Goal: Information Seeking & Learning: Learn about a topic

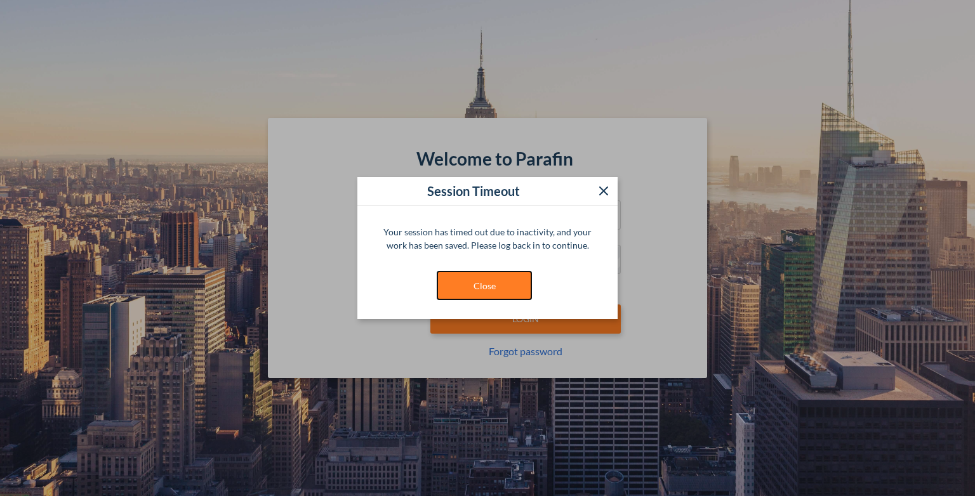
click at [507, 286] on button "Close" at bounding box center [484, 285] width 95 height 29
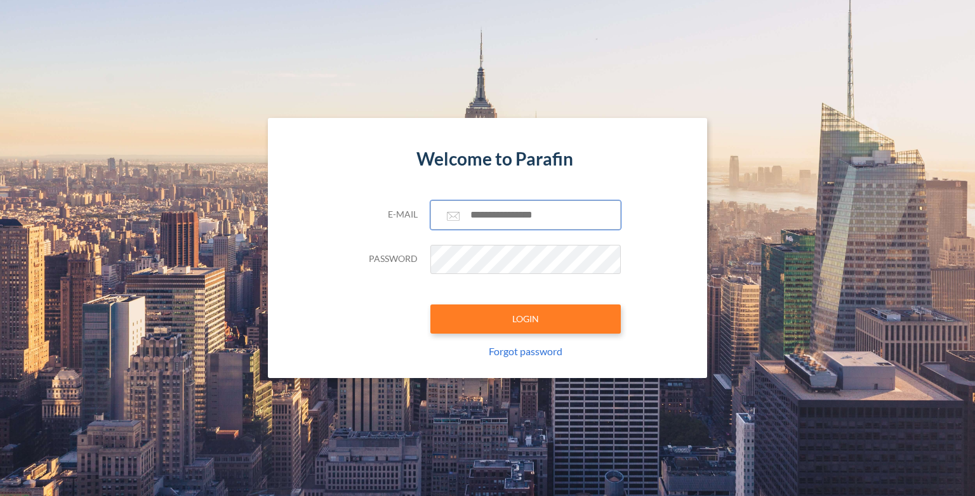
click at [500, 213] on input "text" at bounding box center [525, 215] width 190 height 29
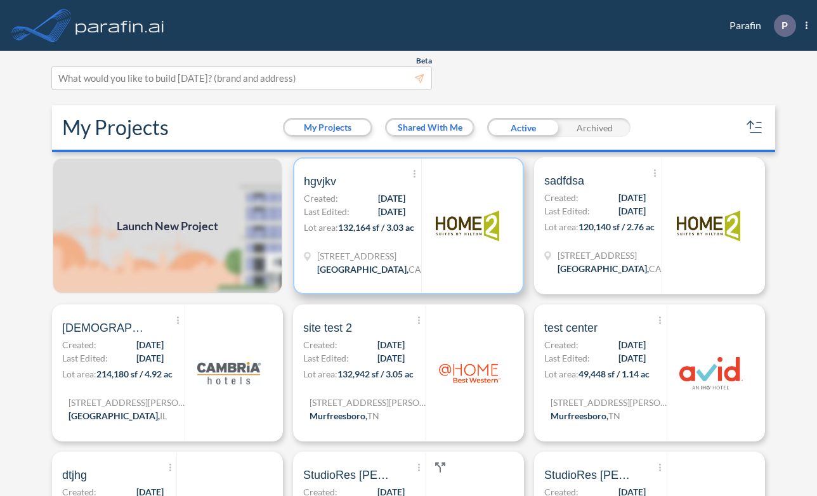
click at [378, 199] on span "[DATE]" at bounding box center [391, 198] width 27 height 13
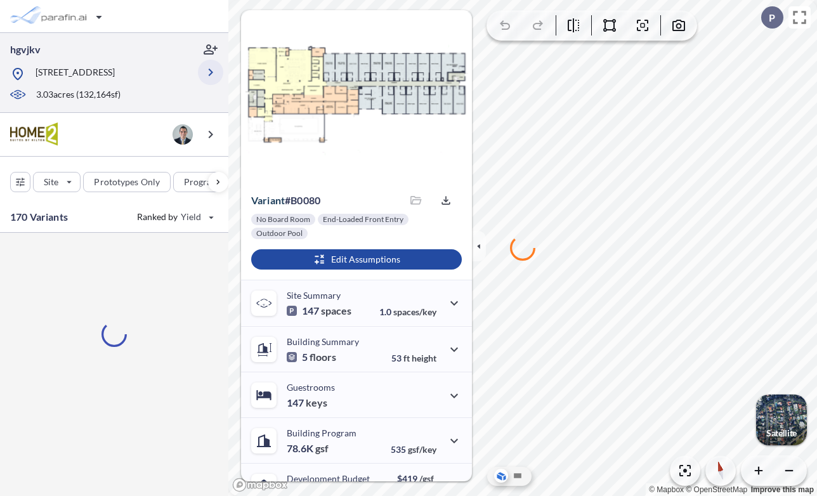
click at [209, 74] on icon "button" at bounding box center [210, 72] width 15 height 15
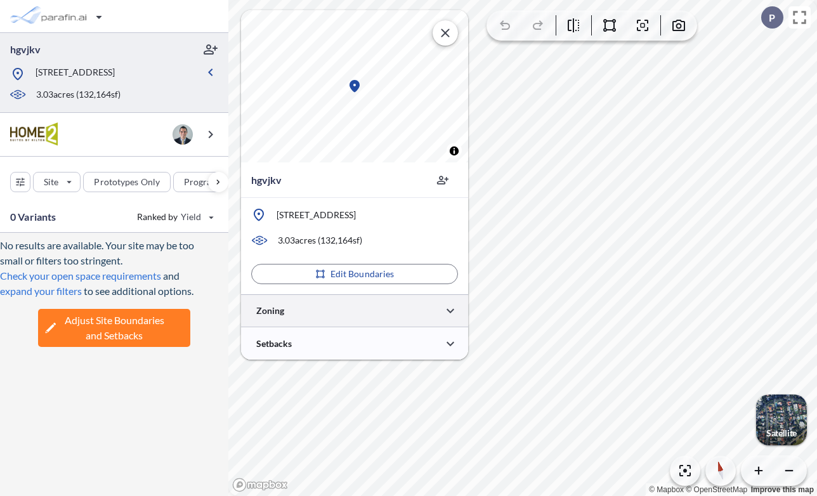
click at [362, 315] on div at bounding box center [354, 310] width 227 height 32
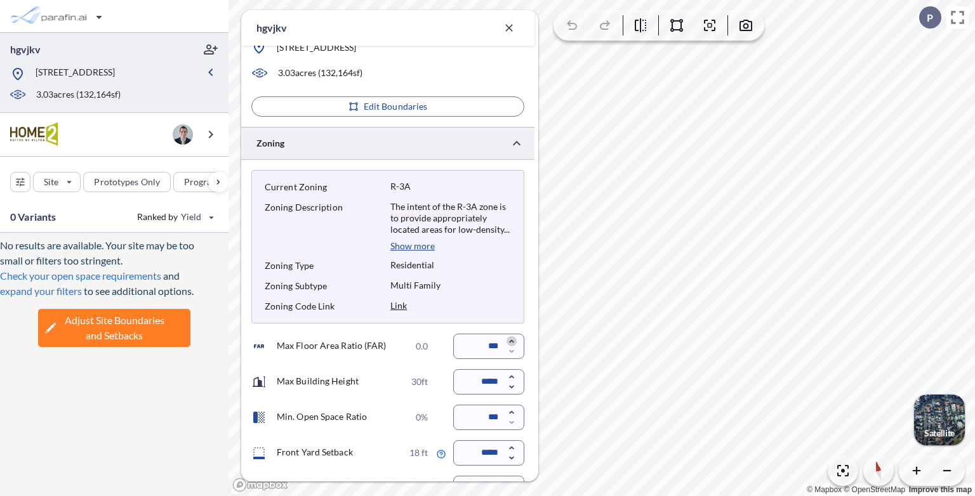
click at [513, 341] on icon "button" at bounding box center [511, 341] width 4 height 3
type input "****"
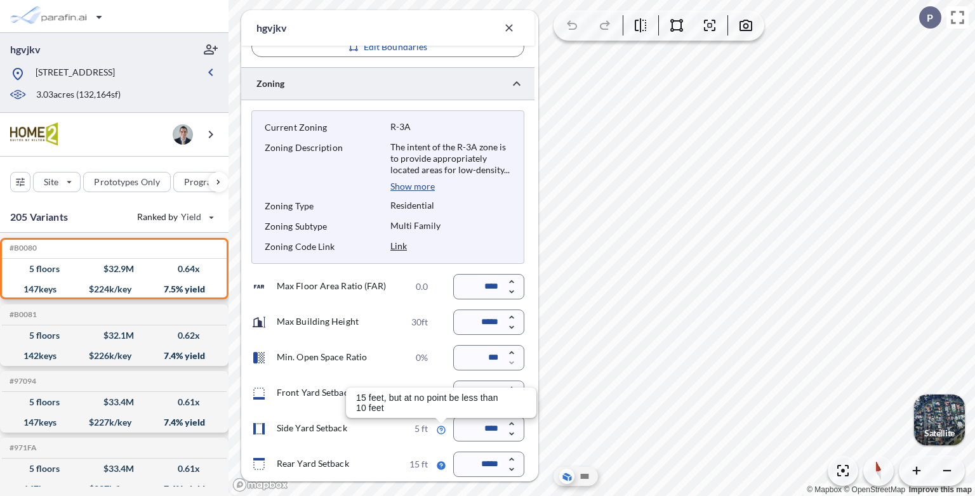
scroll to position [299, 0]
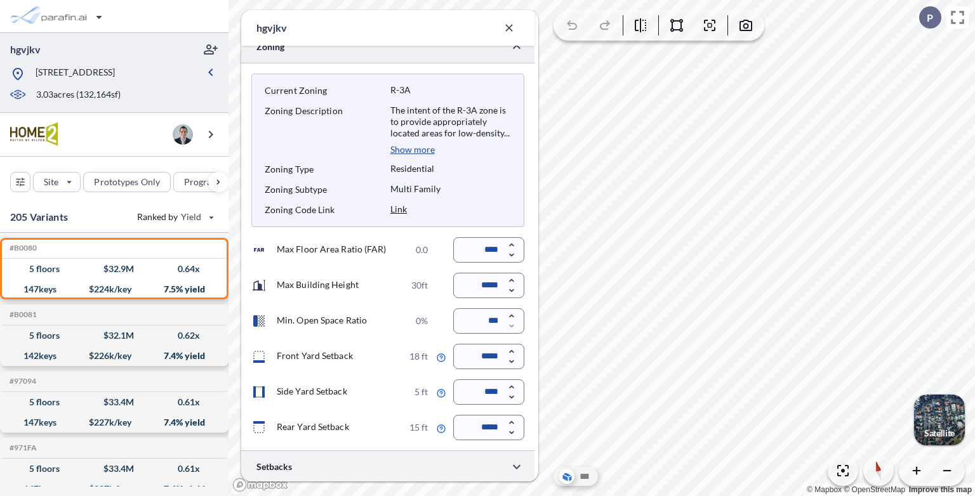
click at [376, 468] on div at bounding box center [387, 467] width 293 height 32
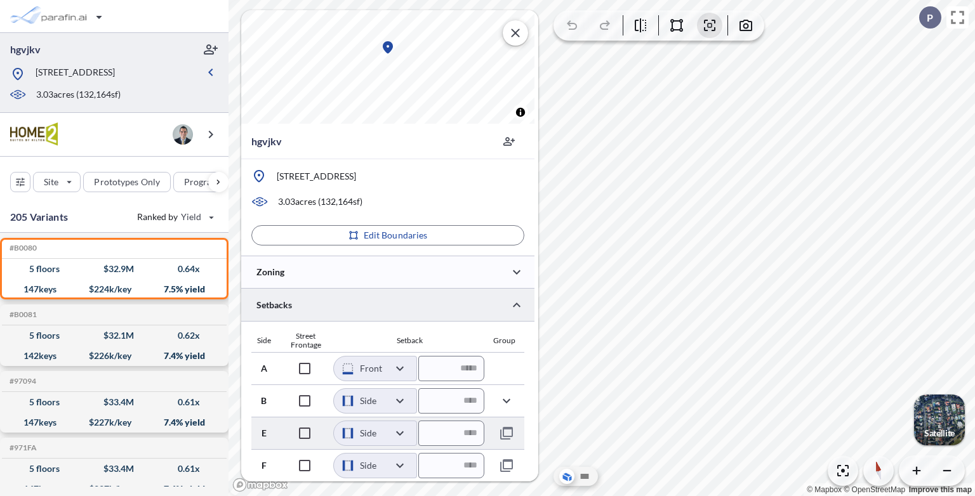
scroll to position [38, 0]
click at [379, 268] on div at bounding box center [387, 272] width 293 height 32
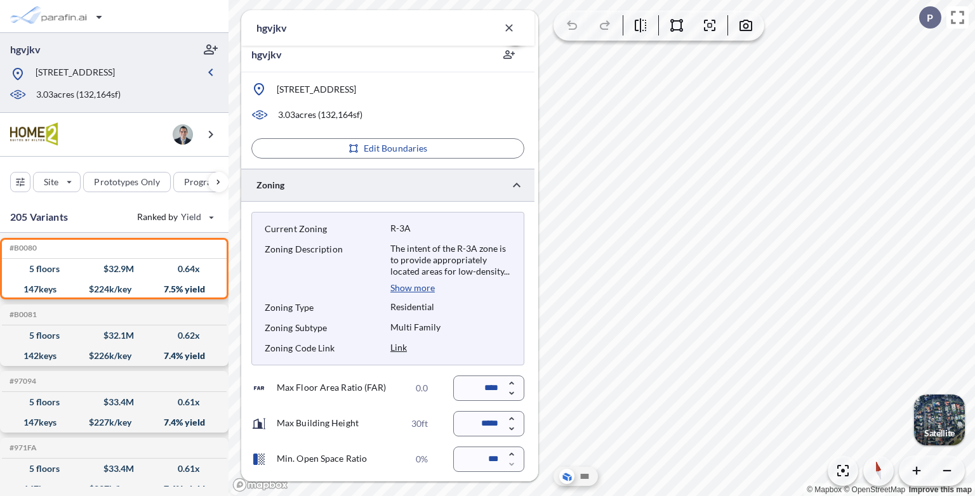
scroll to position [299, 0]
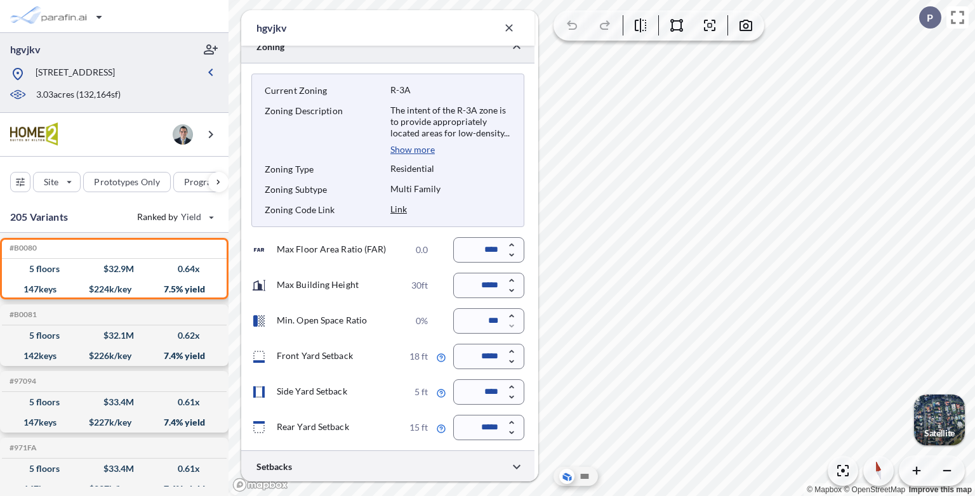
click at [426, 467] on div at bounding box center [387, 467] width 293 height 32
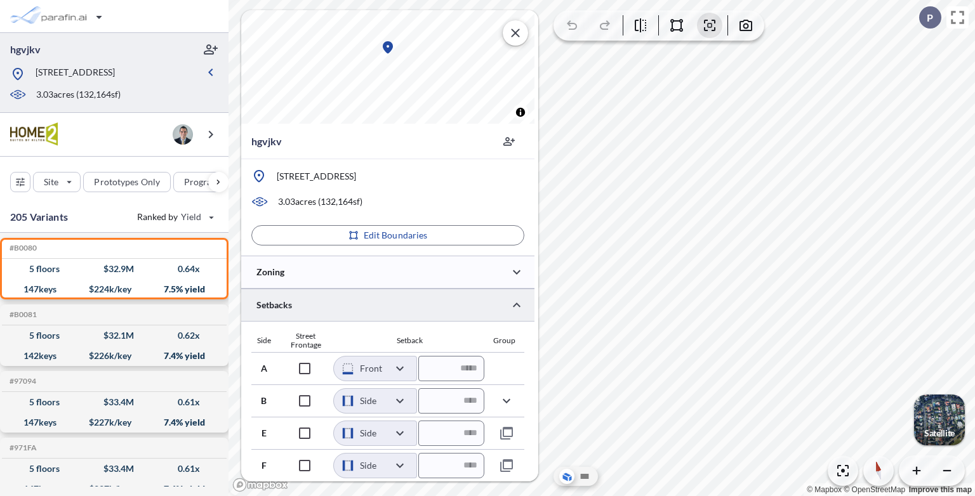
scroll to position [38, 0]
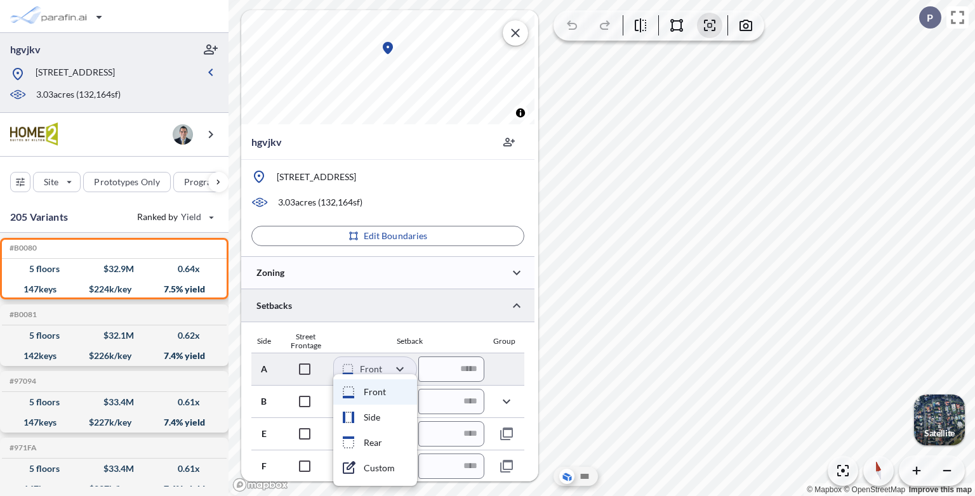
click at [398, 367] on body "hgvjkv [STREET_ADDRESS] 3.03 acres ( 132,164 sf) Site Prototypes Only Program K…" at bounding box center [487, 248] width 975 height 496
click at [398, 367] on div at bounding box center [487, 248] width 975 height 496
click at [400, 369] on body "hgvjkv [STREET_ADDRESS] 3.03 acres ( 132,164 sf) Site Prototypes Only Program K…" at bounding box center [487, 248] width 975 height 496
click at [400, 369] on div at bounding box center [487, 248] width 975 height 496
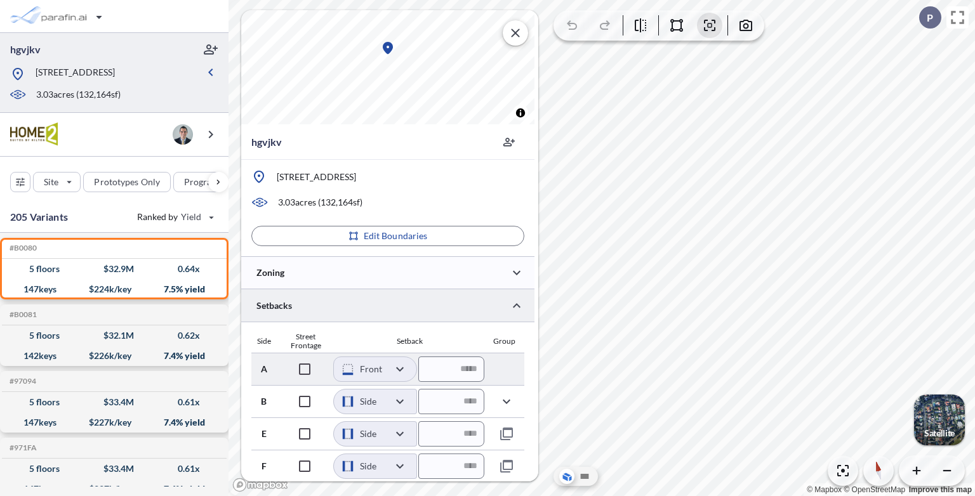
click at [398, 367] on body "hgvjkv [STREET_ADDRESS] 3.03 acres ( 132,164 sf) Site Prototypes Only Program K…" at bounding box center [487, 248] width 975 height 496
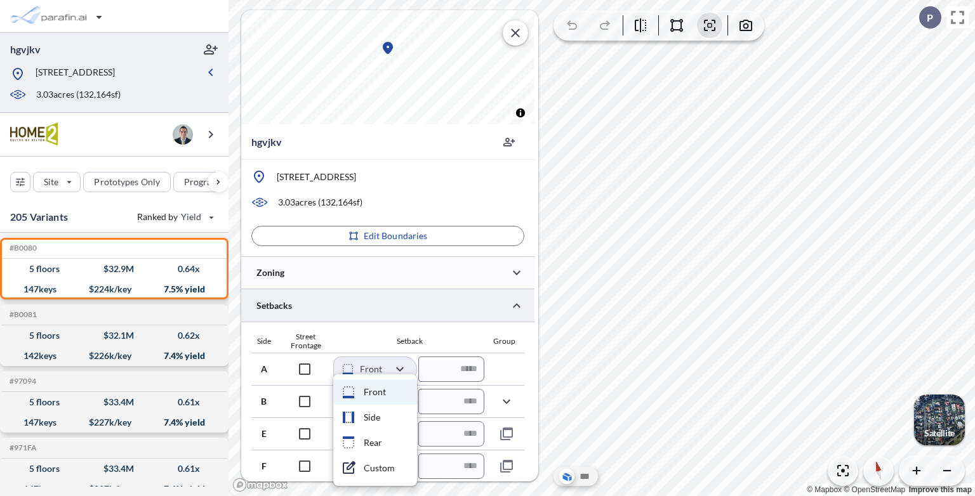
click at [404, 370] on div at bounding box center [487, 248] width 975 height 496
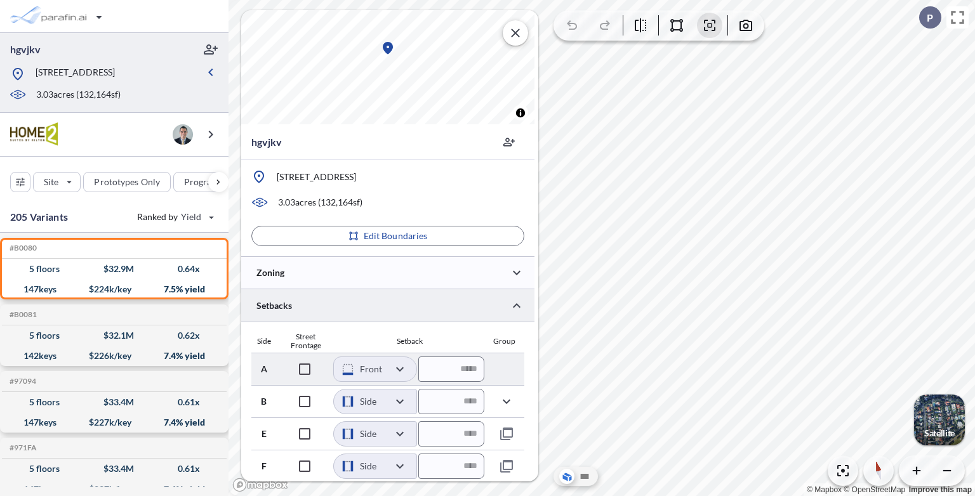
click at [404, 371] on body "hgvjkv [STREET_ADDRESS] 3.03 acres ( 132,164 sf) Site Prototypes Only Program K…" at bounding box center [487, 248] width 975 height 496
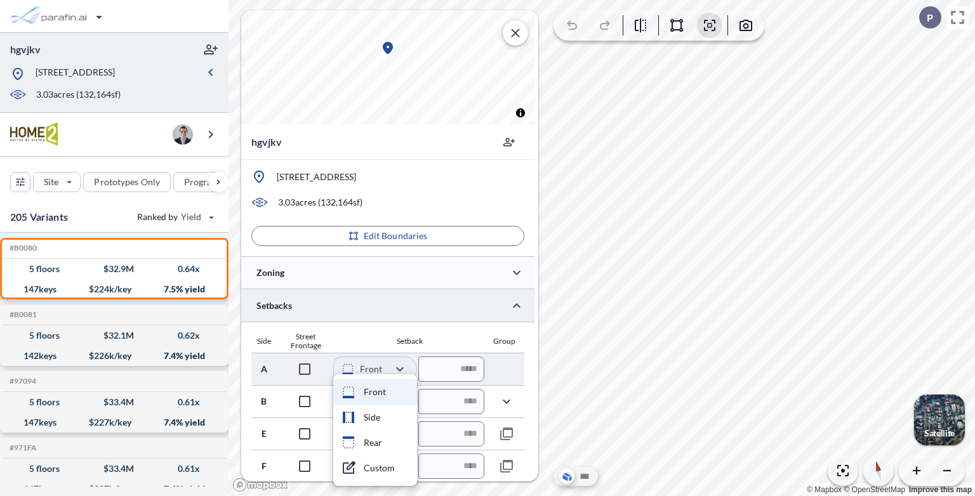
click at [404, 371] on div at bounding box center [487, 248] width 975 height 496
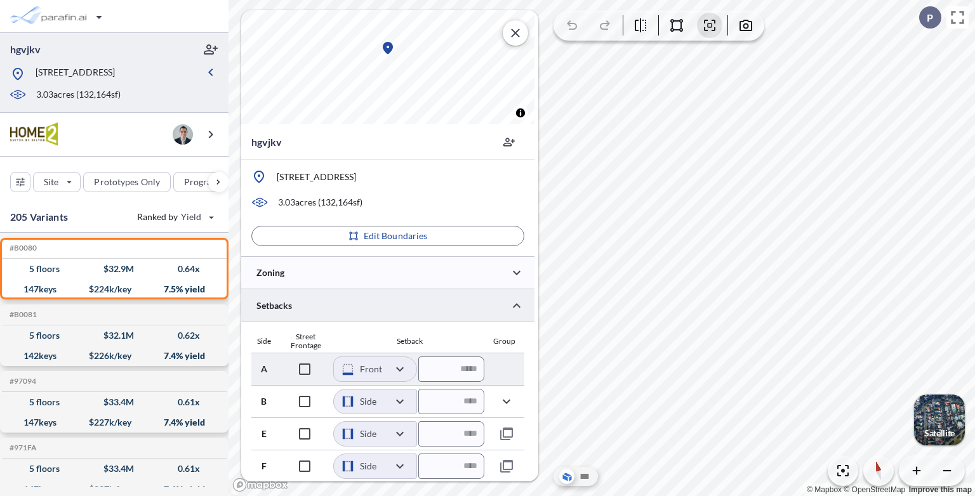
click at [401, 373] on body "hgvjkv [STREET_ADDRESS] 3.03 acres ( 132,164 sf) Site Prototypes Only Program K…" at bounding box center [487, 248] width 975 height 496
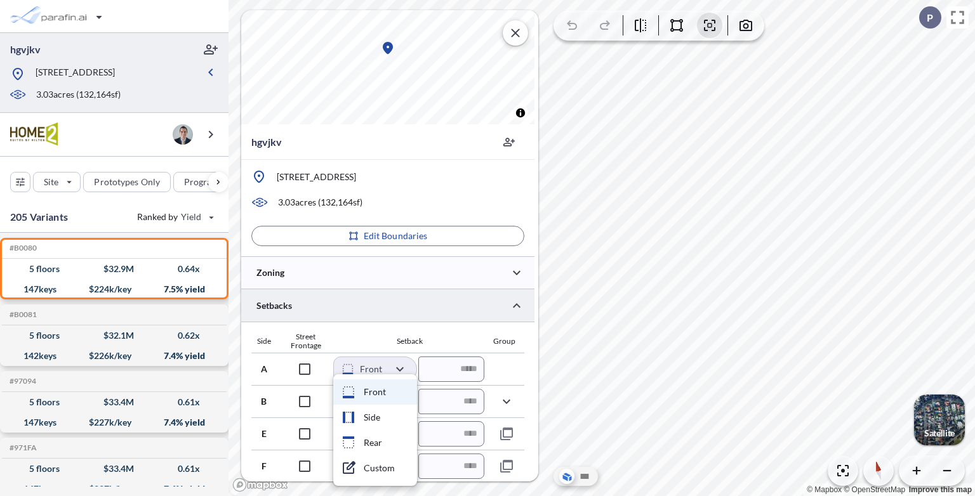
click at [363, 343] on div at bounding box center [487, 248] width 975 height 496
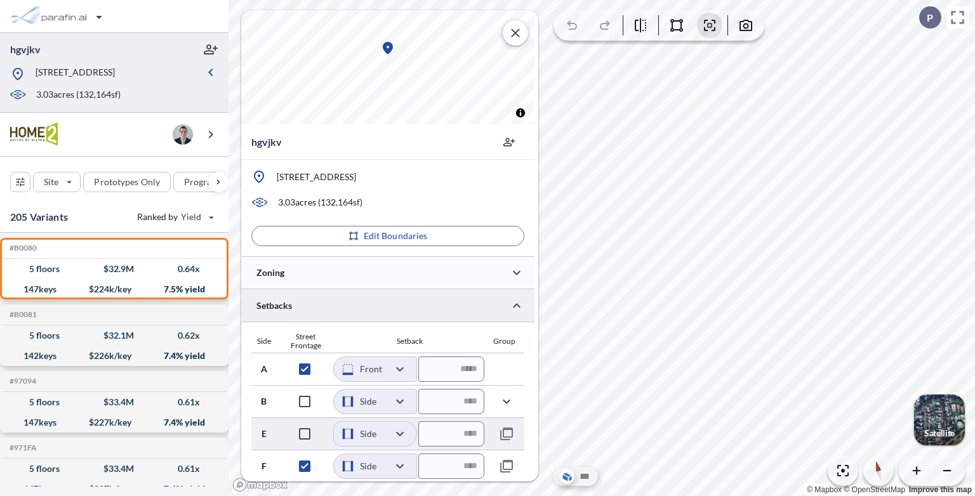
click at [402, 435] on body "hgvjkv [STREET_ADDRESS] 3.03 acres ( 132,164 sf) Site Prototypes Only Program K…" at bounding box center [487, 248] width 975 height 496
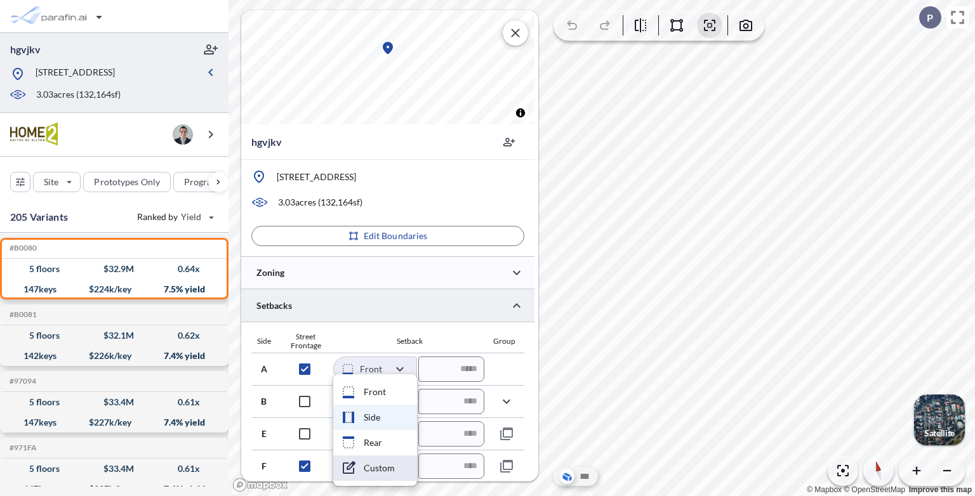
click at [391, 472] on li "Custom" at bounding box center [375, 468] width 84 height 25
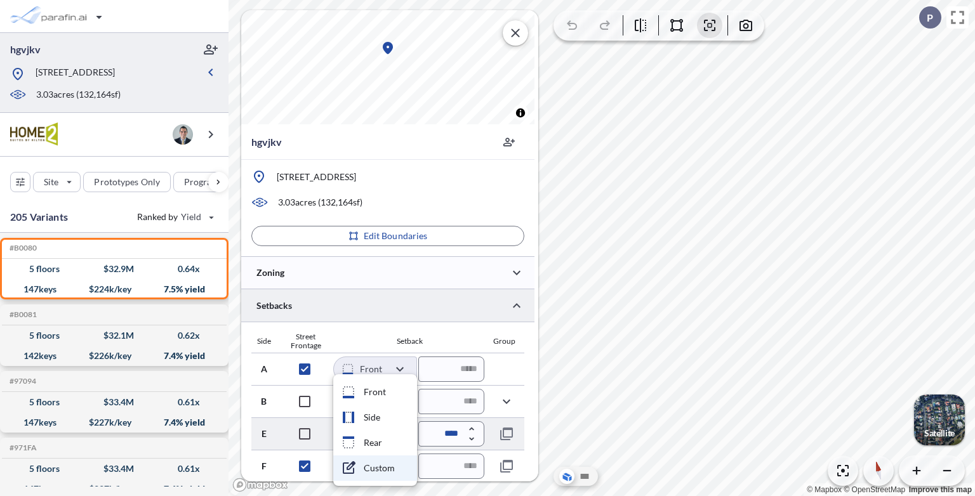
click at [401, 433] on body "hgvjkv [STREET_ADDRESS] 3.03 acres ( 132,164 sf) Site Prototypes Only Program K…" at bounding box center [487, 248] width 975 height 496
click at [379, 440] on li "Rear" at bounding box center [375, 442] width 84 height 25
type input "****"
type input "*****"
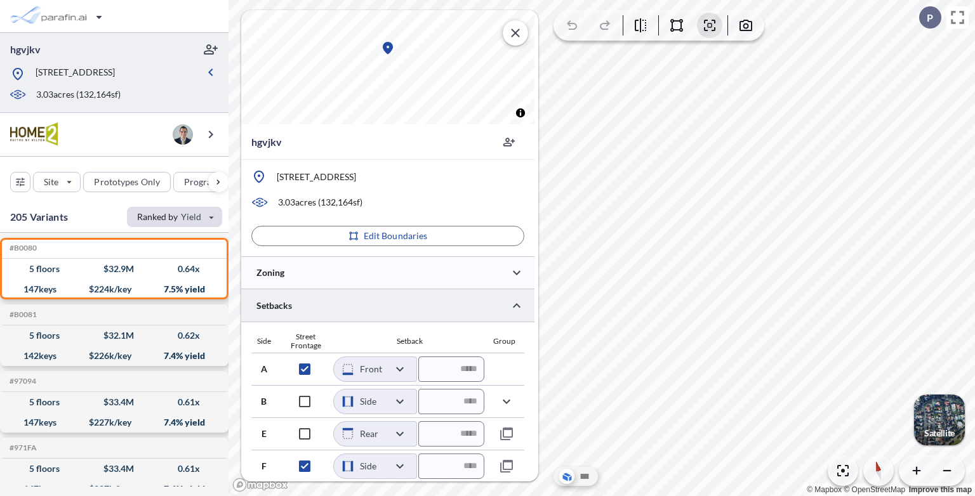
click at [215, 227] on div "button" at bounding box center [174, 217] width 95 height 20
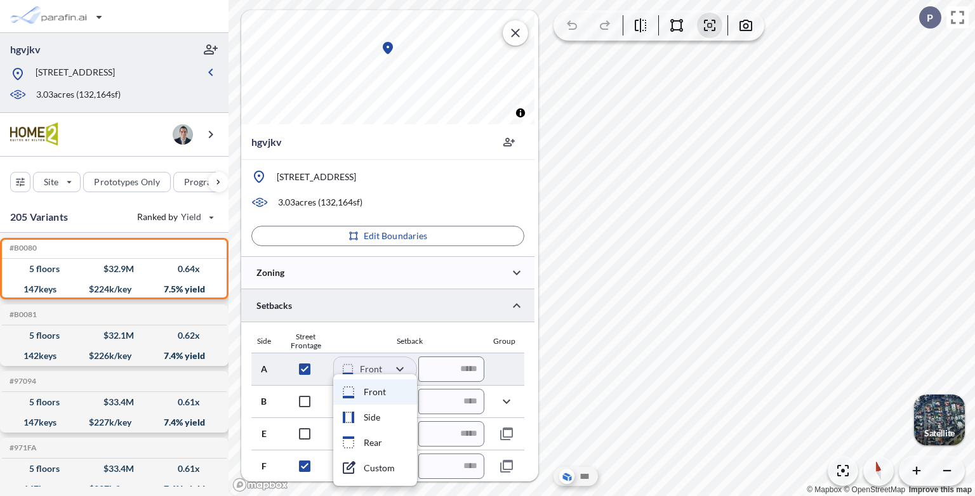
click at [401, 369] on body "hgvjkv [STREET_ADDRESS] 3.03 acres ( 132,164 sf) Site Prototypes Only Program K…" at bounding box center [487, 248] width 975 height 496
click at [401, 369] on div at bounding box center [487, 248] width 975 height 496
click at [401, 369] on body "hgvjkv [STREET_ADDRESS] 3.03 acres ( 132,164 sf) Site Prototypes Only Program K…" at bounding box center [487, 248] width 975 height 496
click at [401, 369] on div at bounding box center [487, 248] width 975 height 496
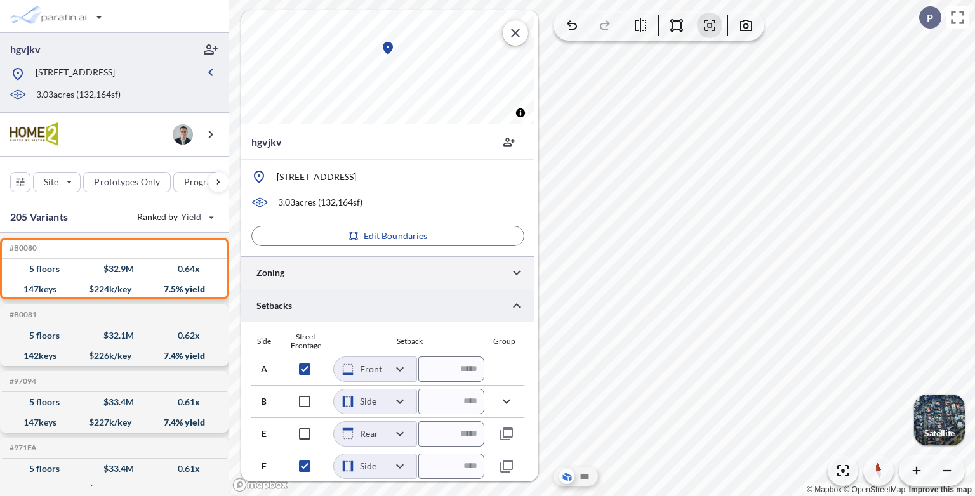
click at [424, 279] on div at bounding box center [387, 272] width 293 height 32
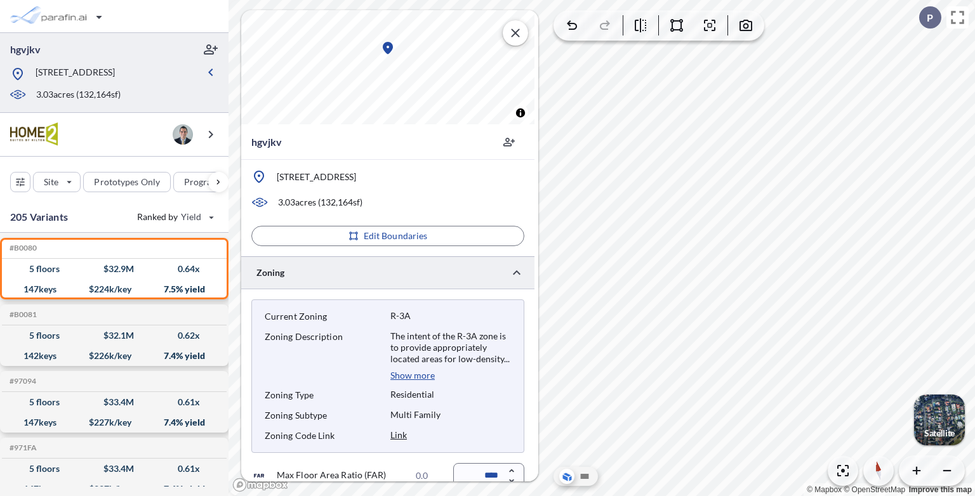
scroll to position [299, 0]
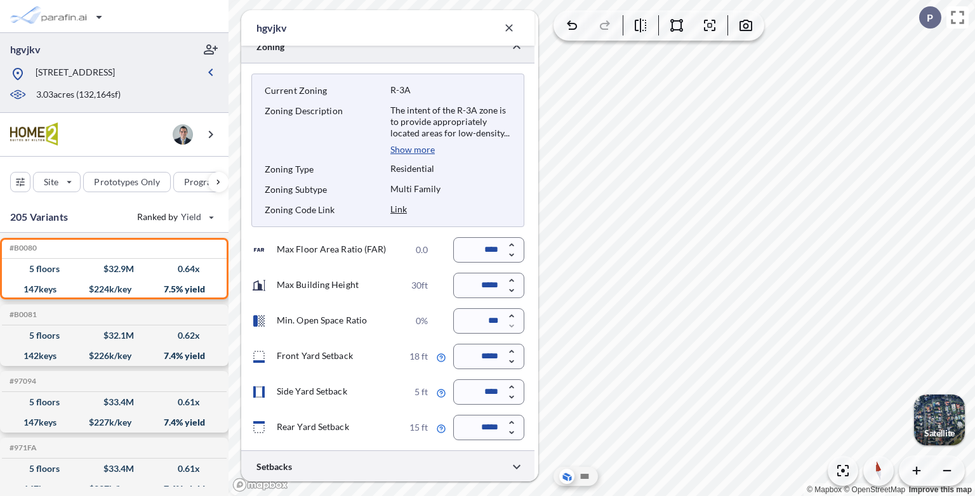
click at [426, 471] on div at bounding box center [387, 467] width 293 height 32
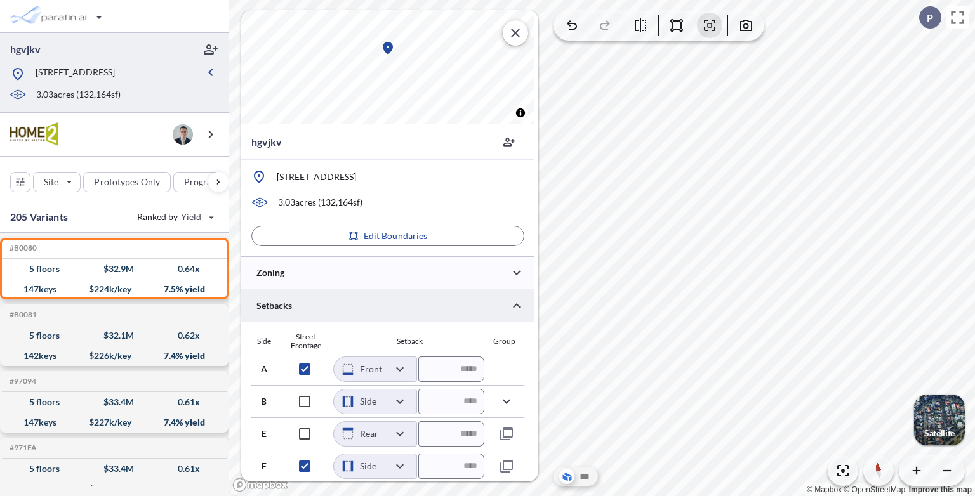
scroll to position [38, 0]
click at [411, 267] on div at bounding box center [387, 272] width 293 height 32
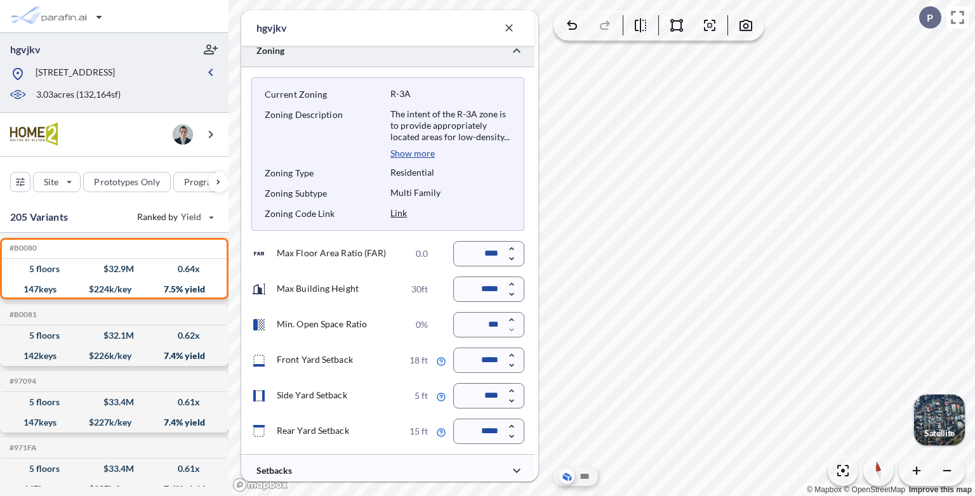
scroll to position [299, 0]
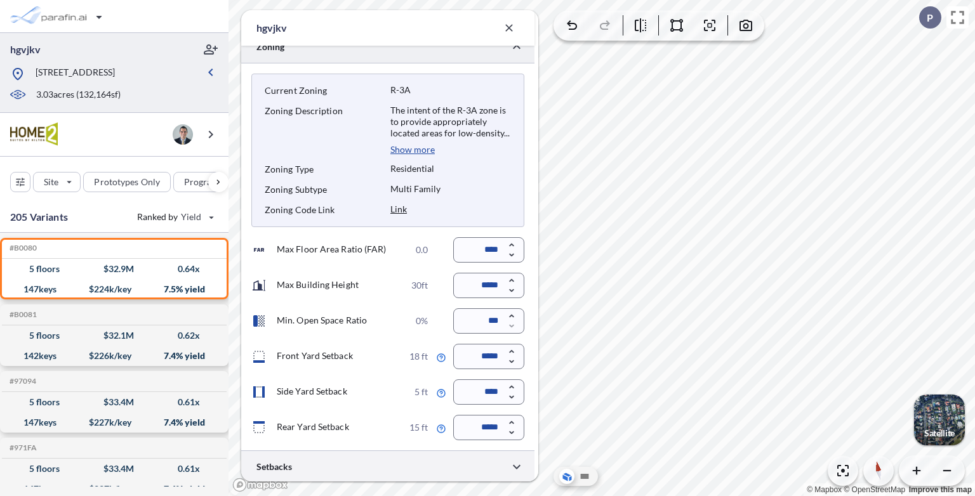
click at [393, 465] on div at bounding box center [387, 467] width 293 height 32
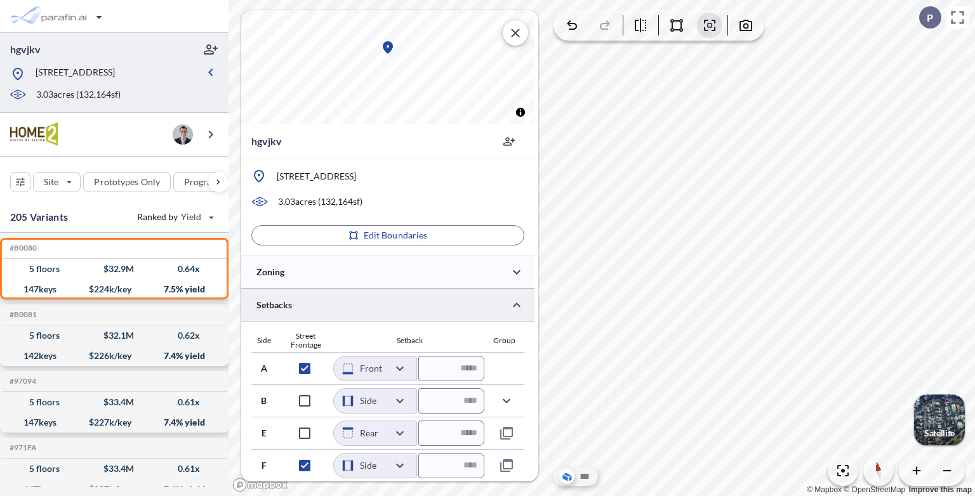
scroll to position [38, 0]
click at [394, 273] on div at bounding box center [387, 272] width 293 height 32
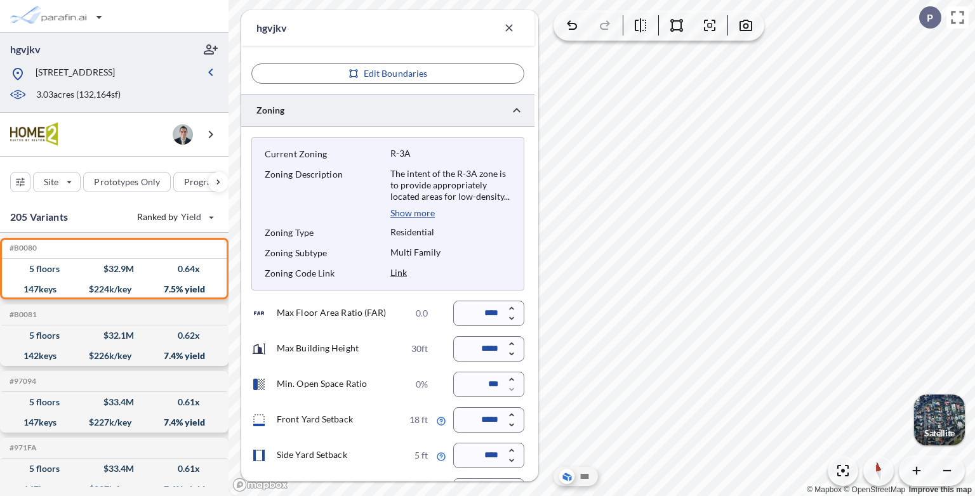
scroll to position [299, 0]
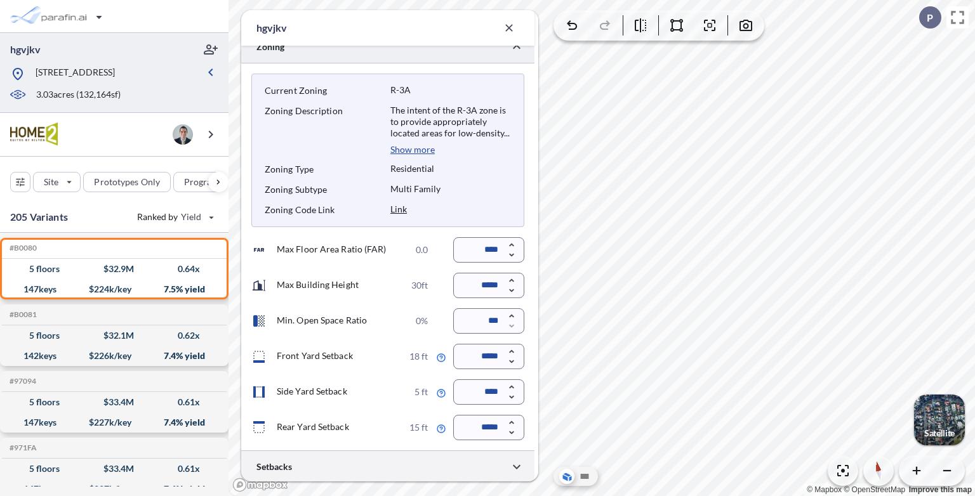
click at [459, 471] on div at bounding box center [387, 467] width 293 height 32
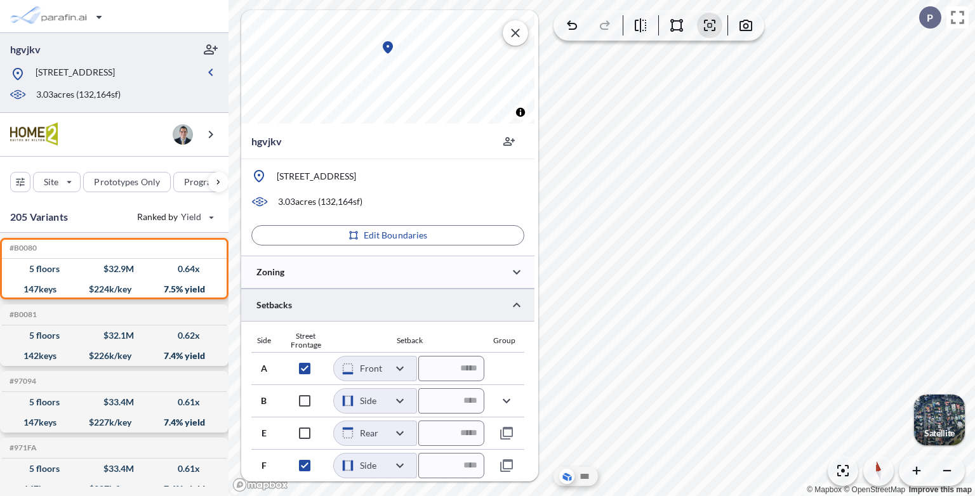
scroll to position [38, 0]
drag, startPoint x: 402, startPoint y: 287, endPoint x: 404, endPoint y: 263, distance: 24.2
click at [404, 263] on div at bounding box center [387, 272] width 293 height 32
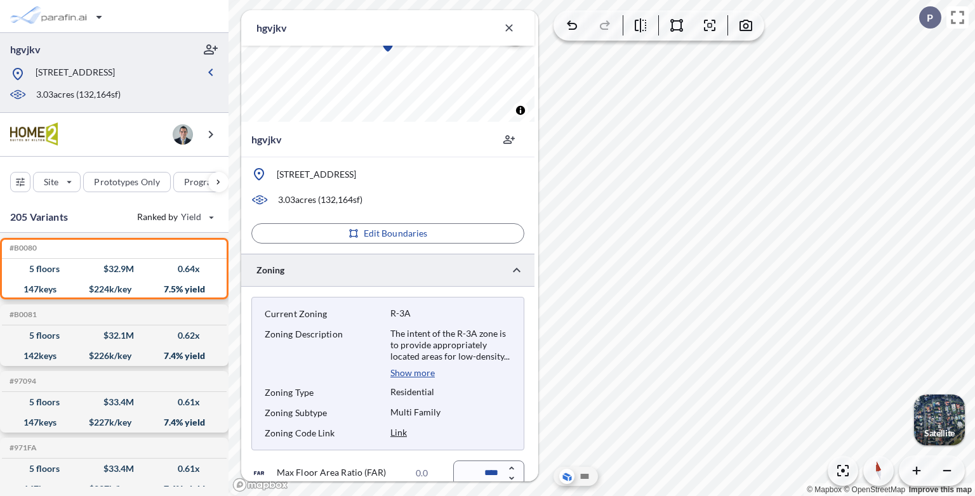
scroll to position [299, 0]
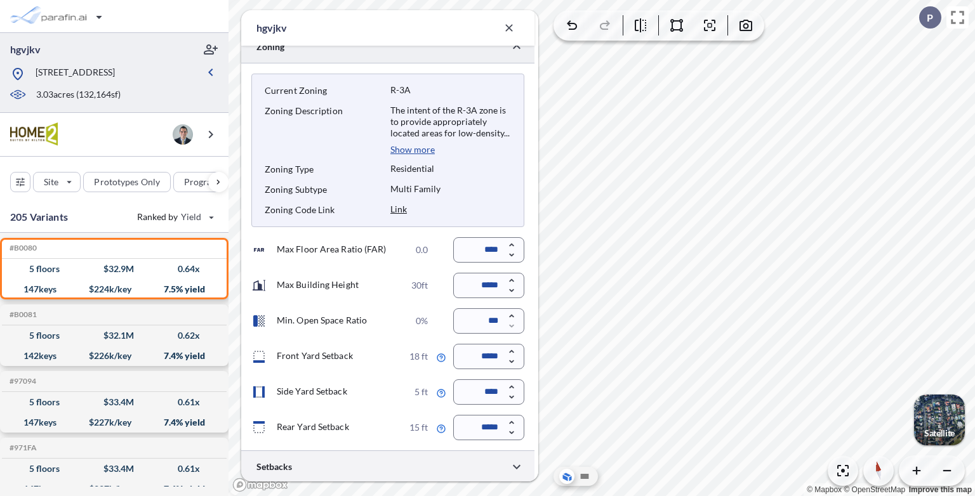
drag, startPoint x: 407, startPoint y: 451, endPoint x: 404, endPoint y: 471, distance: 20.6
click at [404, 471] on div at bounding box center [387, 467] width 293 height 32
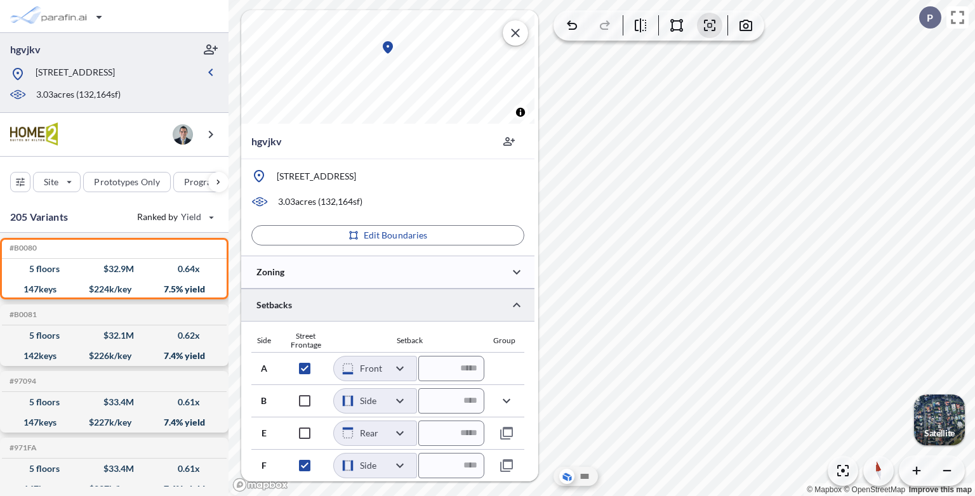
scroll to position [38, 0]
click at [393, 275] on div at bounding box center [387, 272] width 293 height 32
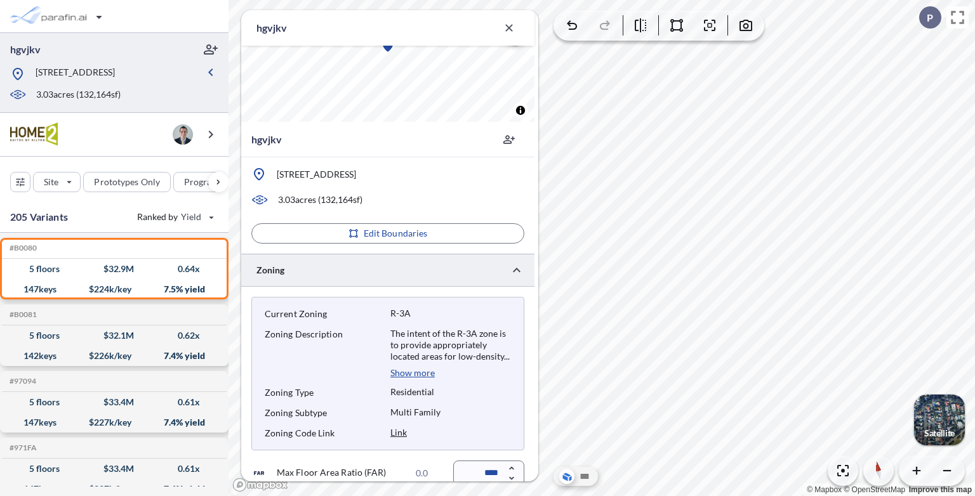
scroll to position [299, 0]
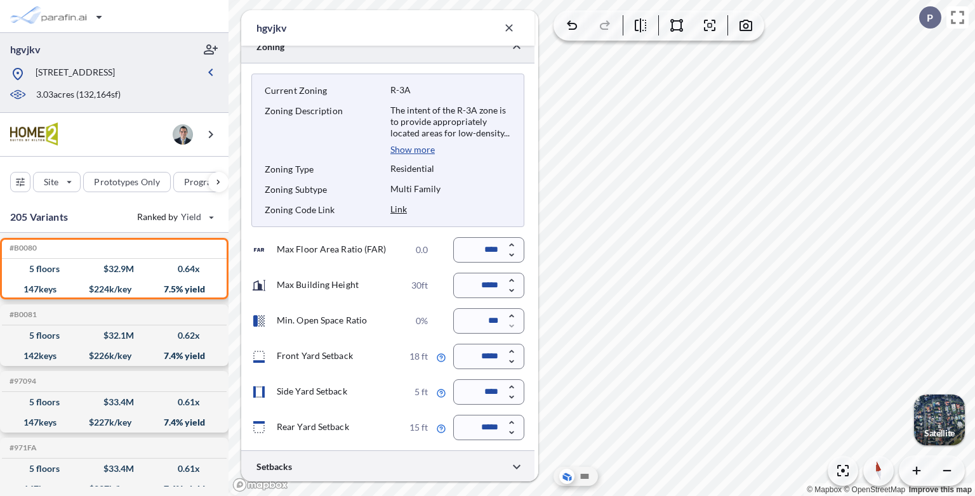
click at [359, 468] on div at bounding box center [387, 467] width 293 height 32
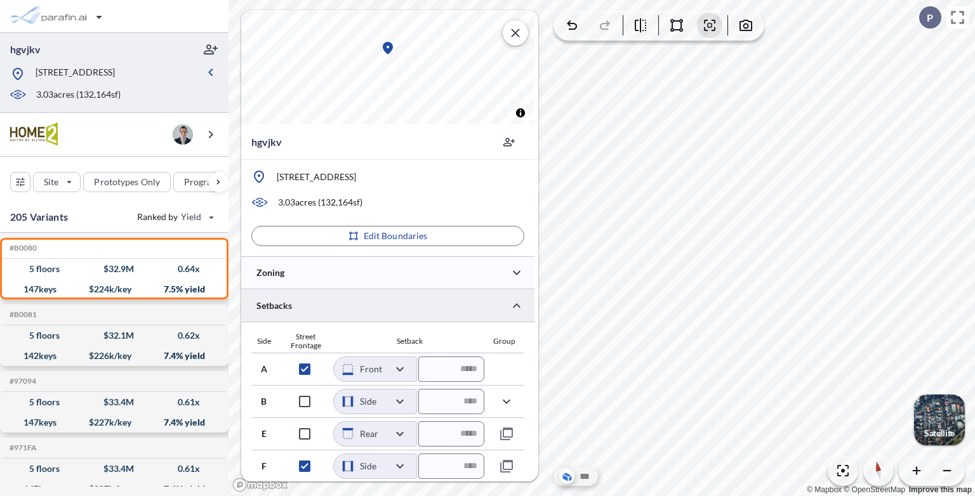
scroll to position [0, 0]
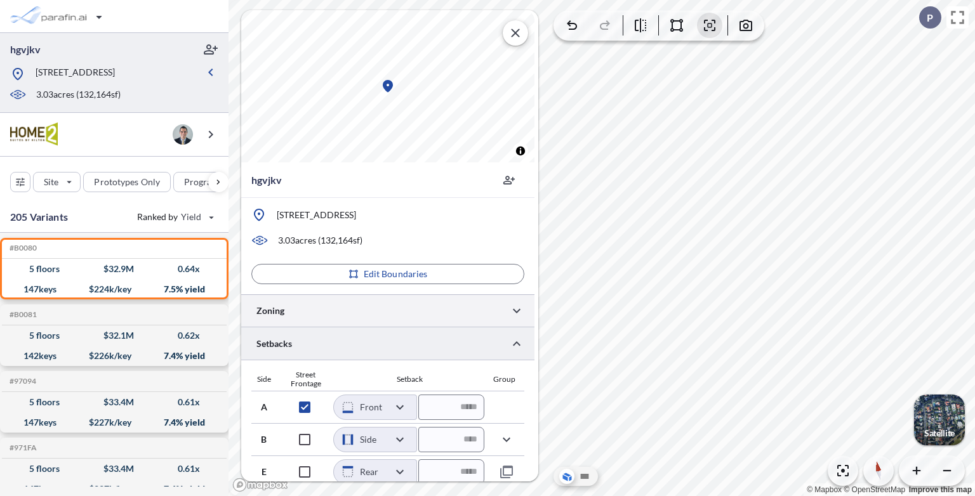
drag, startPoint x: 332, startPoint y: 295, endPoint x: 329, endPoint y: 308, distance: 13.7
click at [329, 308] on div at bounding box center [387, 310] width 293 height 32
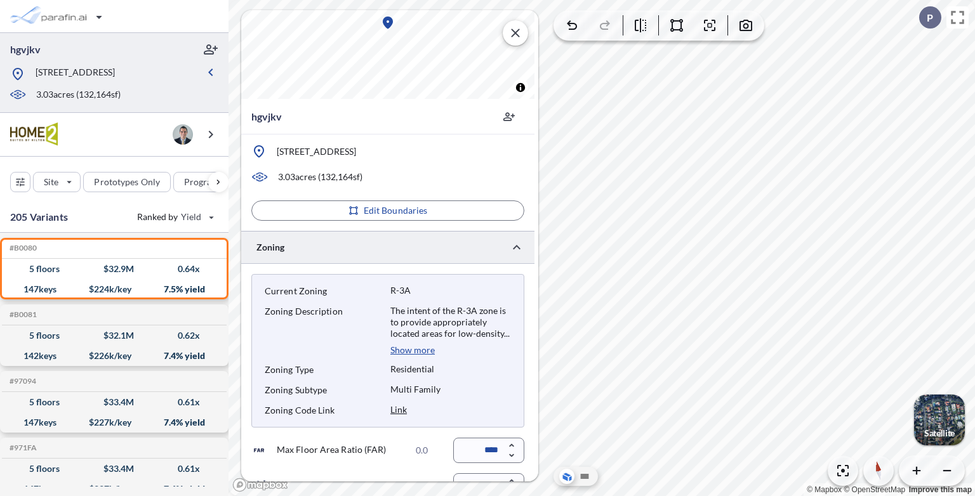
scroll to position [127, 0]
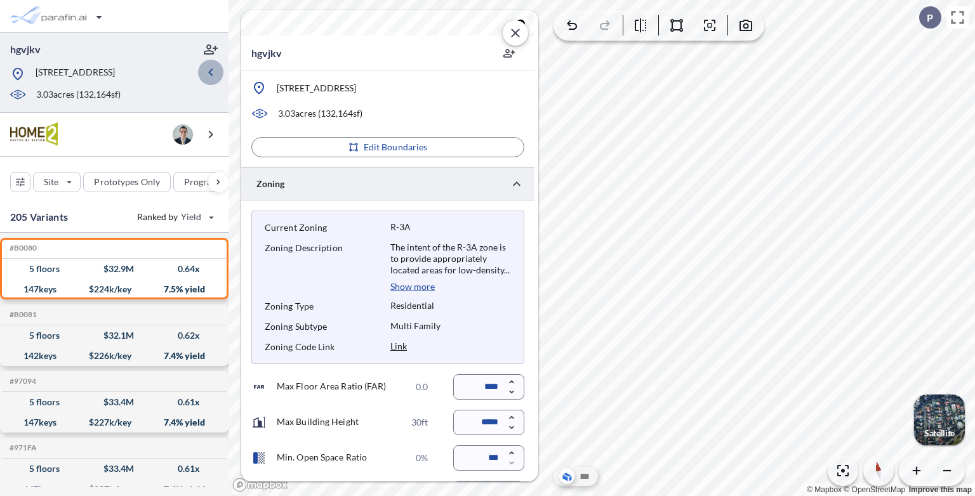
click at [219, 81] on button "button" at bounding box center [210, 72] width 25 height 25
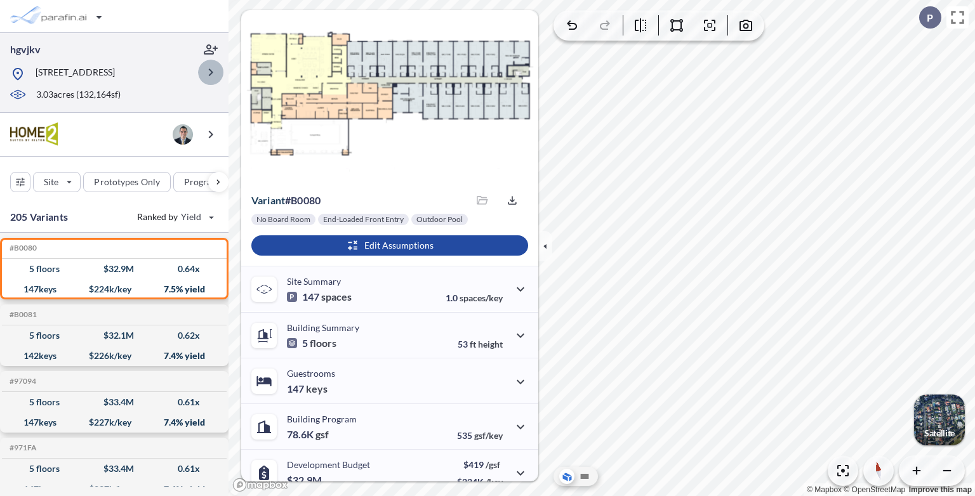
click at [214, 80] on icon "button" at bounding box center [210, 72] width 15 height 15
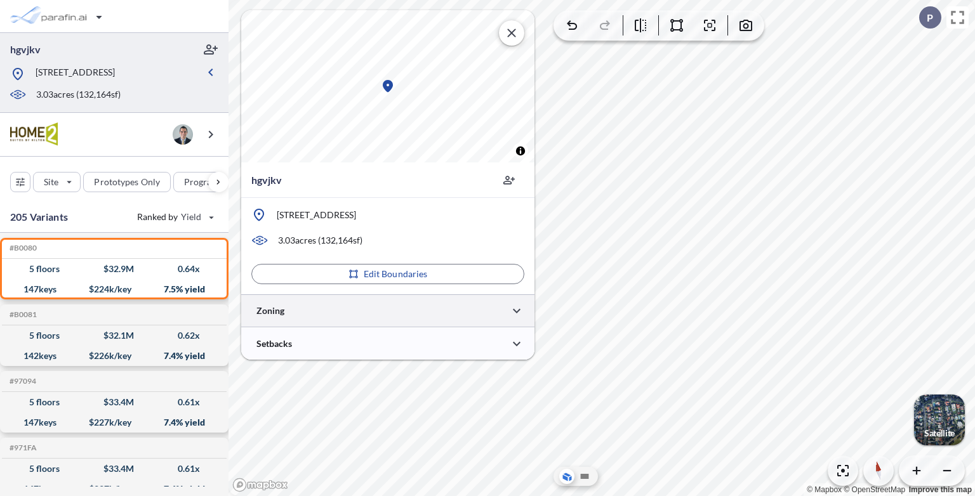
click at [388, 317] on div at bounding box center [387, 310] width 293 height 32
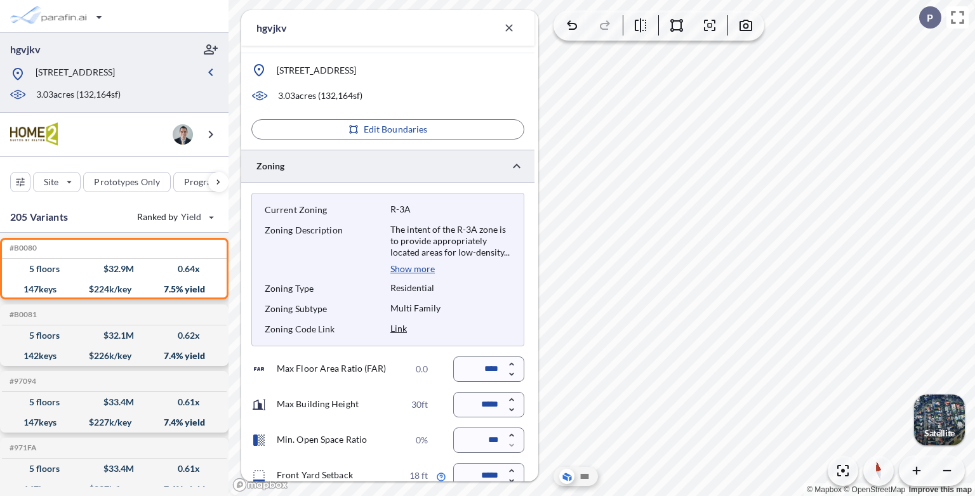
scroll to position [173, 0]
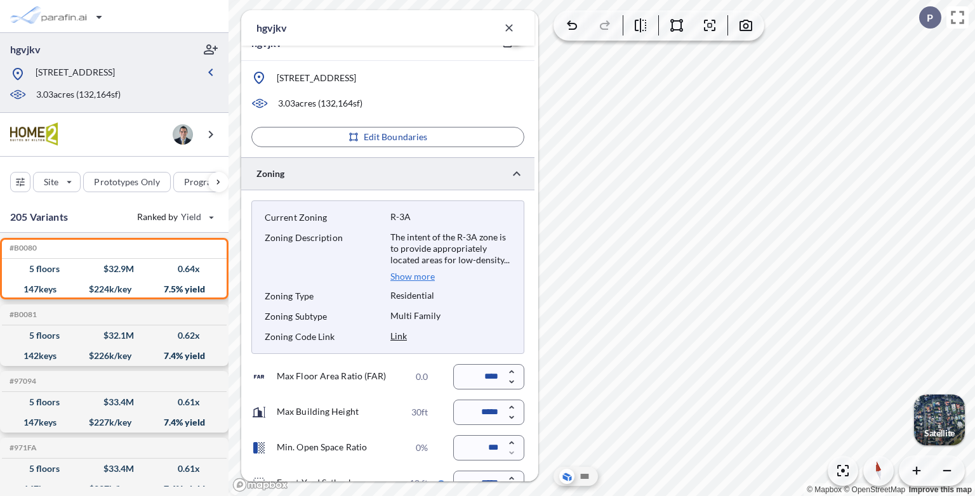
click at [416, 277] on p "Show more" at bounding box center [412, 276] width 44 height 11
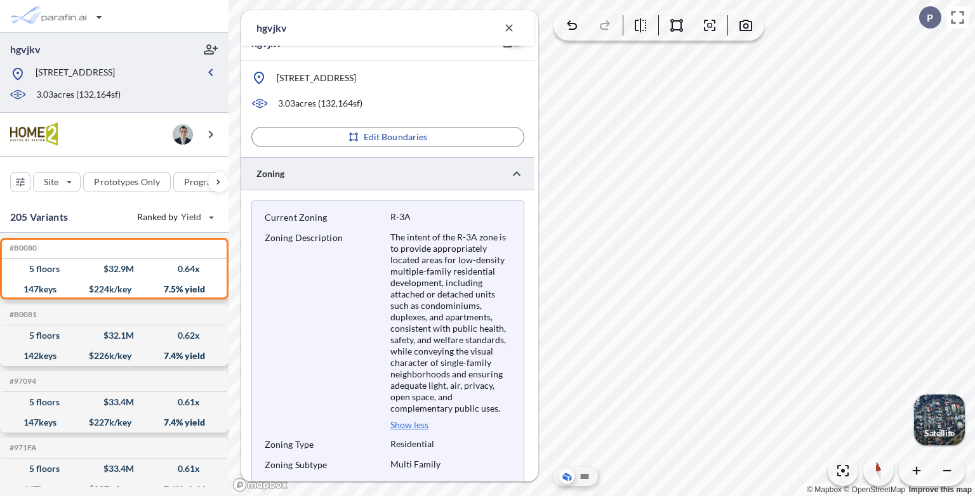
click at [409, 421] on p "Show less" at bounding box center [409, 424] width 38 height 11
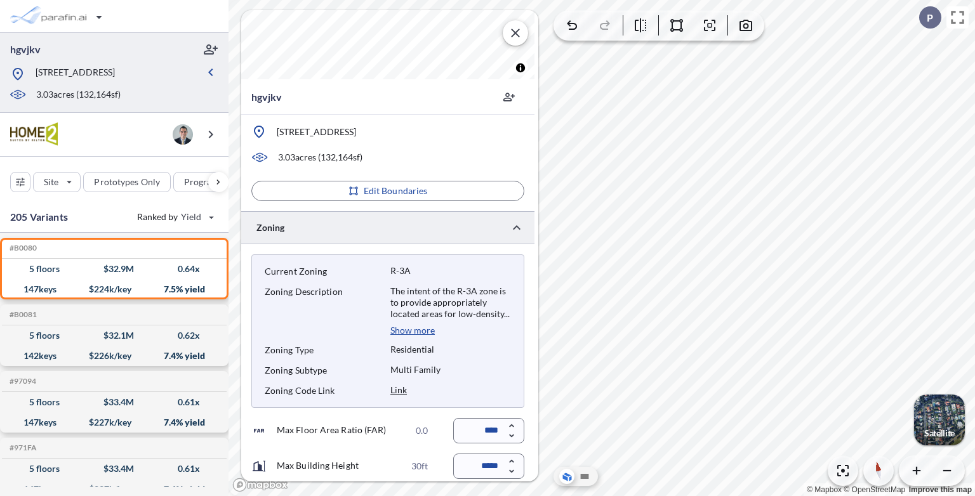
scroll to position [74, 0]
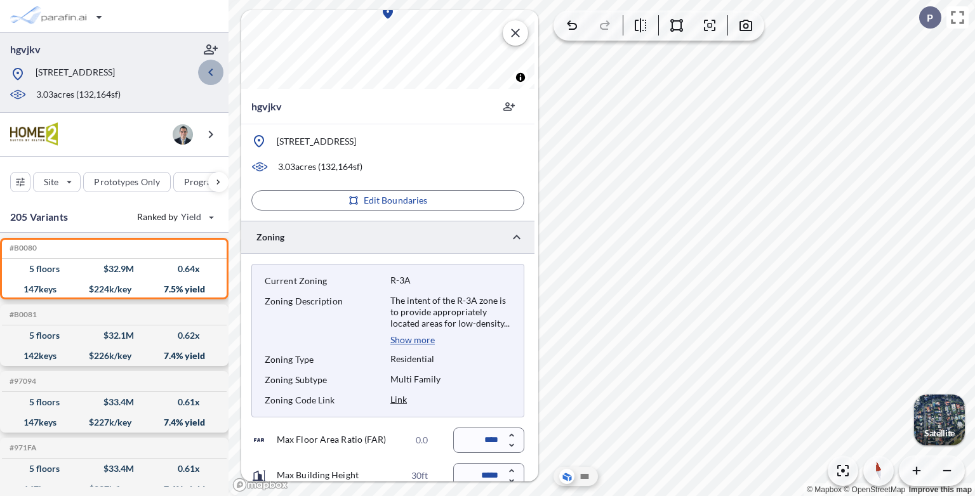
click at [214, 80] on icon "button" at bounding box center [210, 72] width 15 height 15
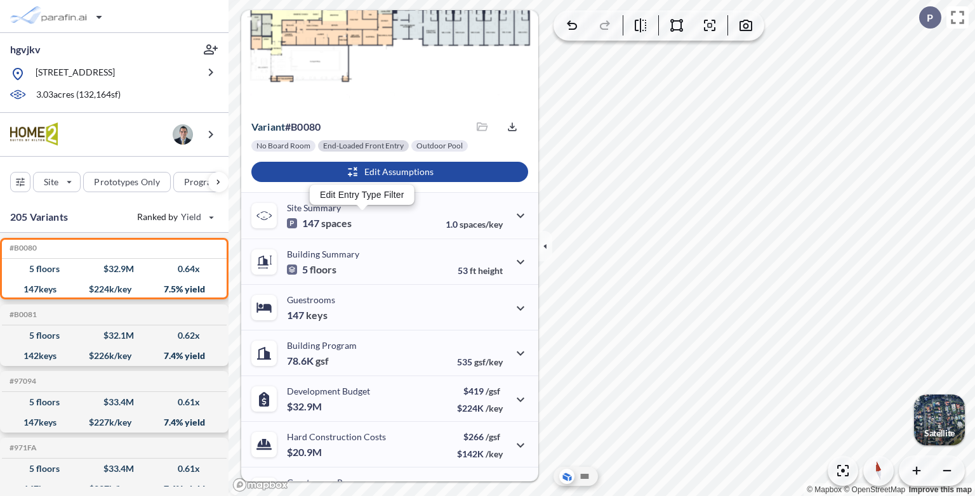
scroll to position [0, 0]
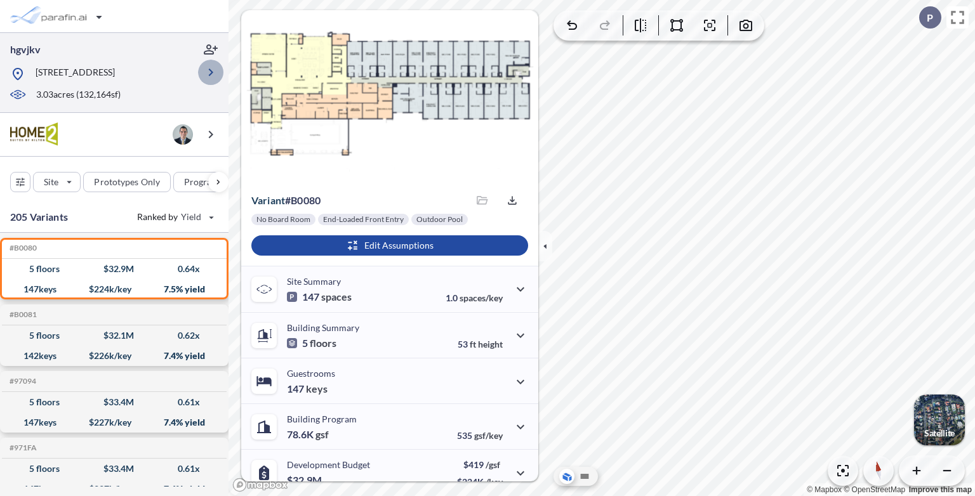
click at [210, 76] on icon "button" at bounding box center [211, 73] width 4 height 8
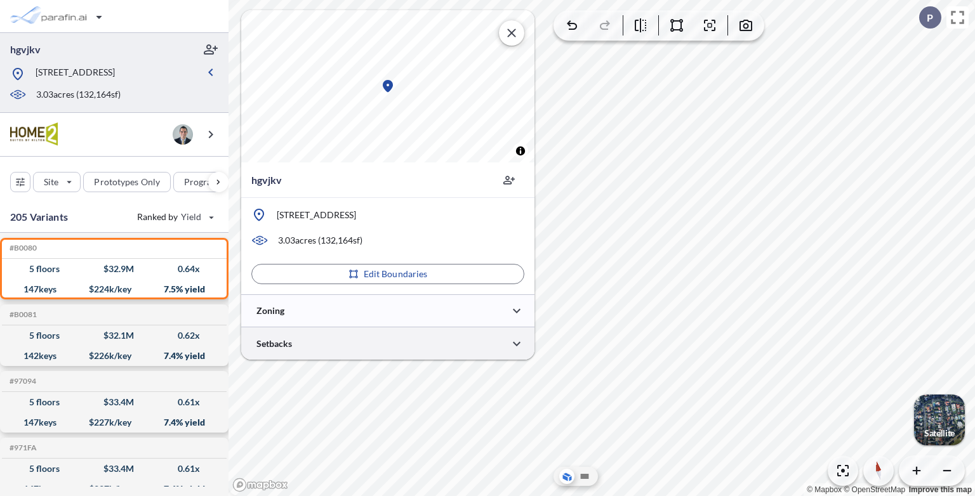
click at [387, 353] on div at bounding box center [387, 343] width 293 height 32
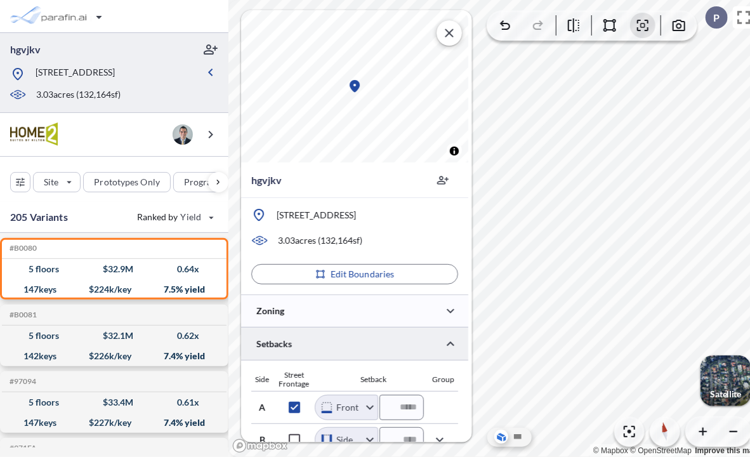
scroll to position [10, 0]
click at [356, 209] on p "[STREET_ADDRESS]" at bounding box center [316, 215] width 79 height 13
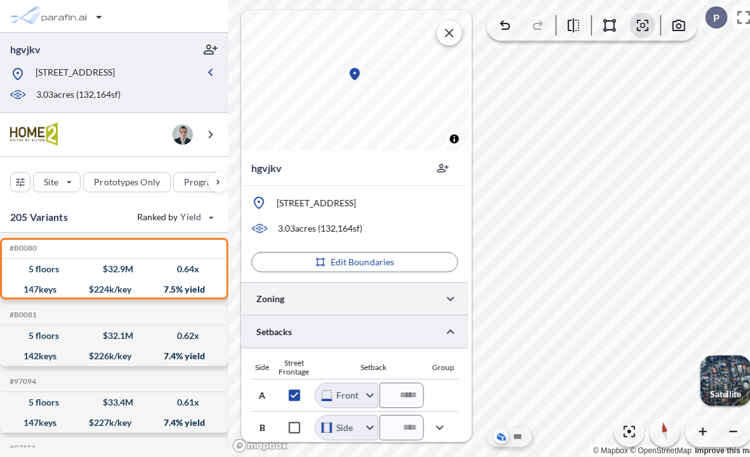
scroll to position [0, 0]
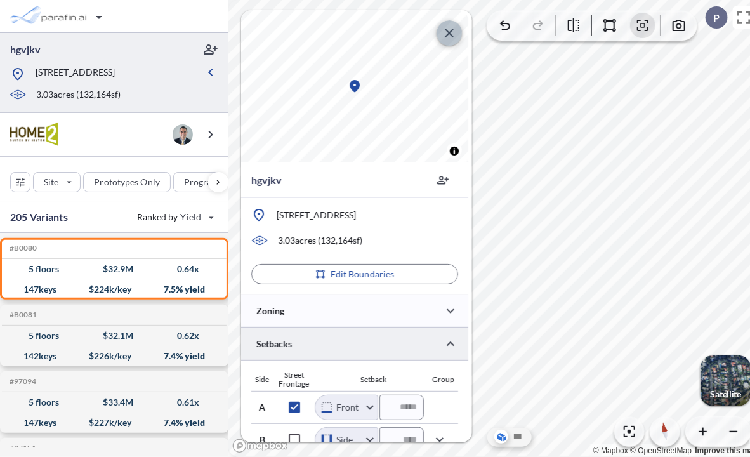
click at [449, 25] on icon "button" at bounding box center [449, 32] width 15 height 15
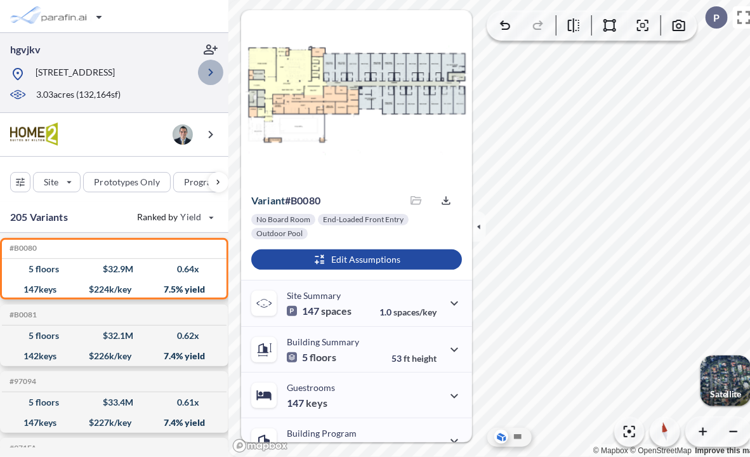
click at [201, 70] on button "button" at bounding box center [210, 72] width 25 height 25
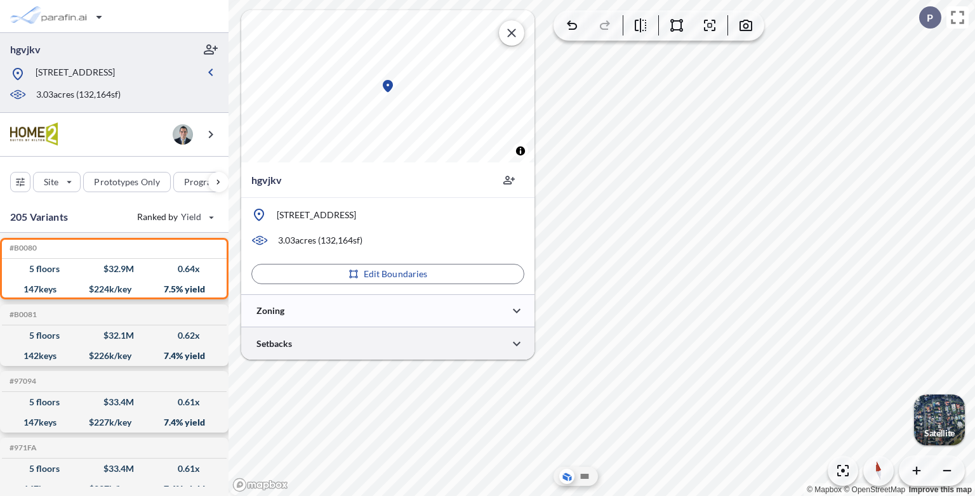
drag, startPoint x: 383, startPoint y: 357, endPoint x: 380, endPoint y: 345, distance: 13.1
click at [380, 345] on div at bounding box center [387, 343] width 293 height 32
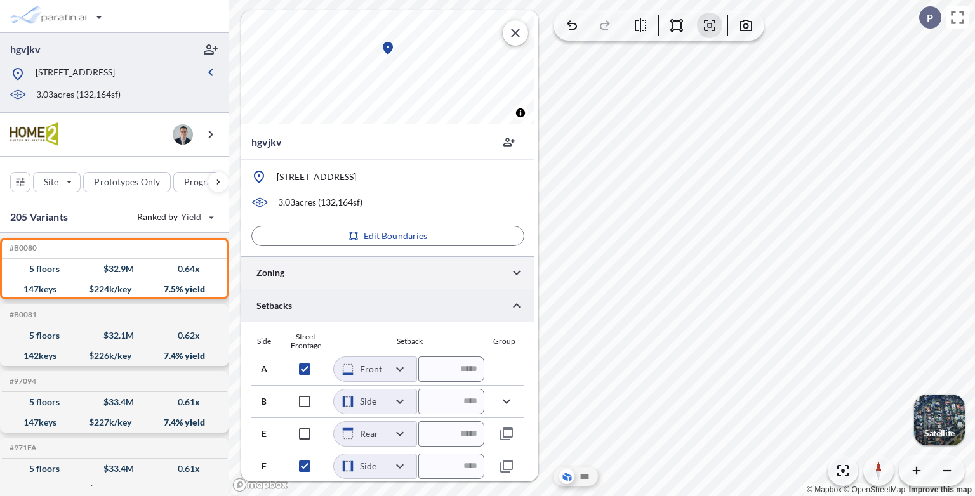
click at [422, 268] on div at bounding box center [387, 272] width 293 height 32
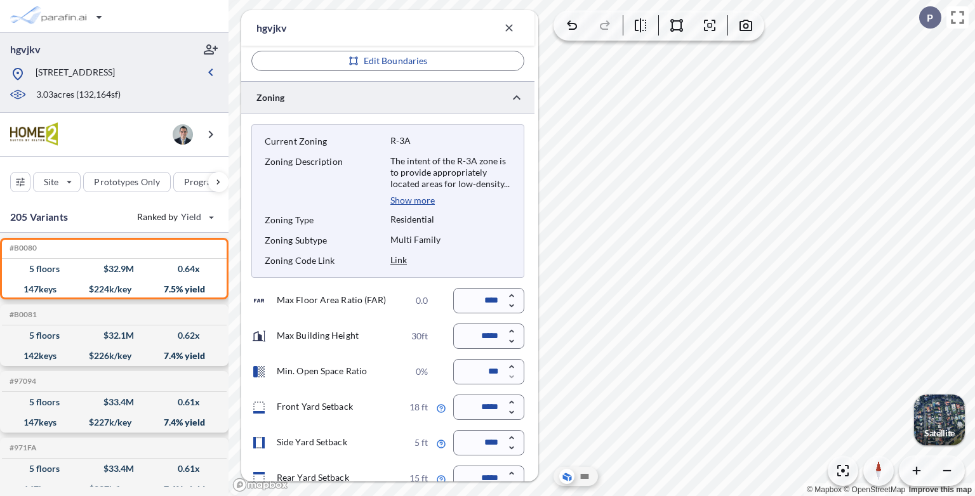
scroll to position [299, 0]
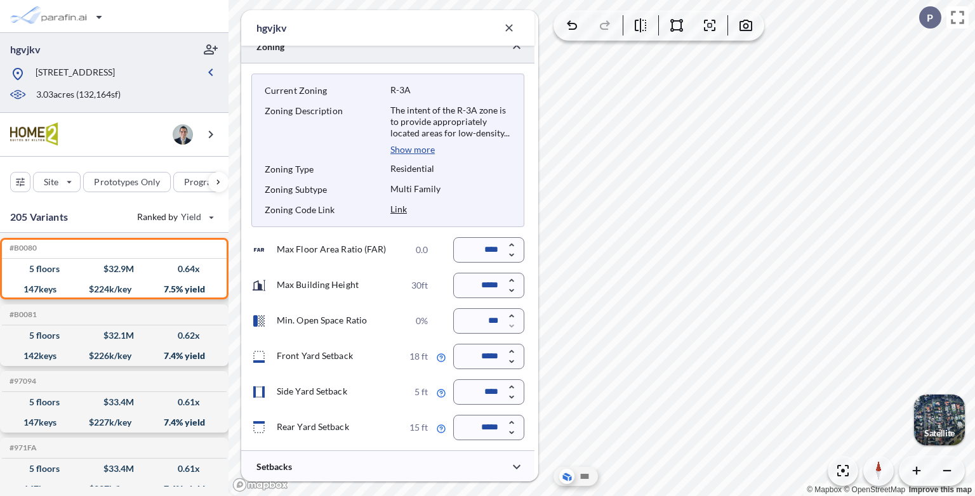
click at [440, 56] on div at bounding box center [387, 46] width 293 height 32
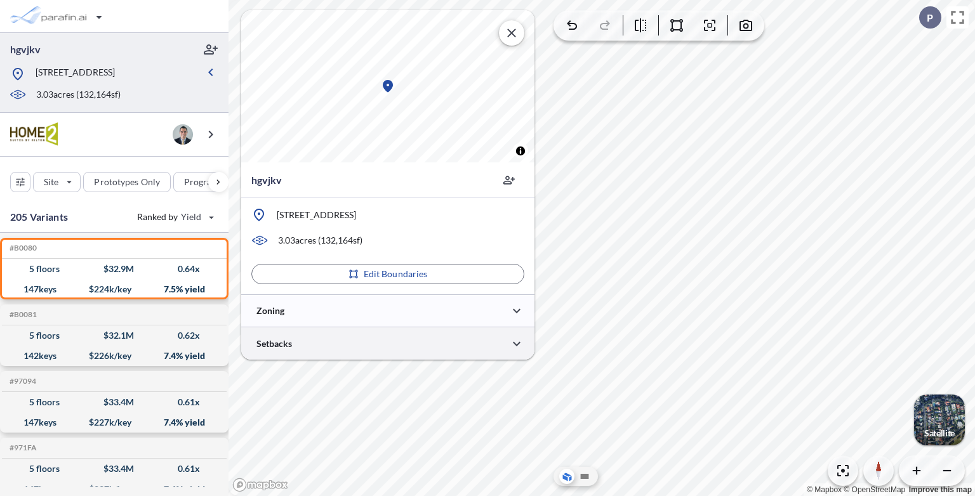
click at [411, 349] on div at bounding box center [387, 343] width 293 height 32
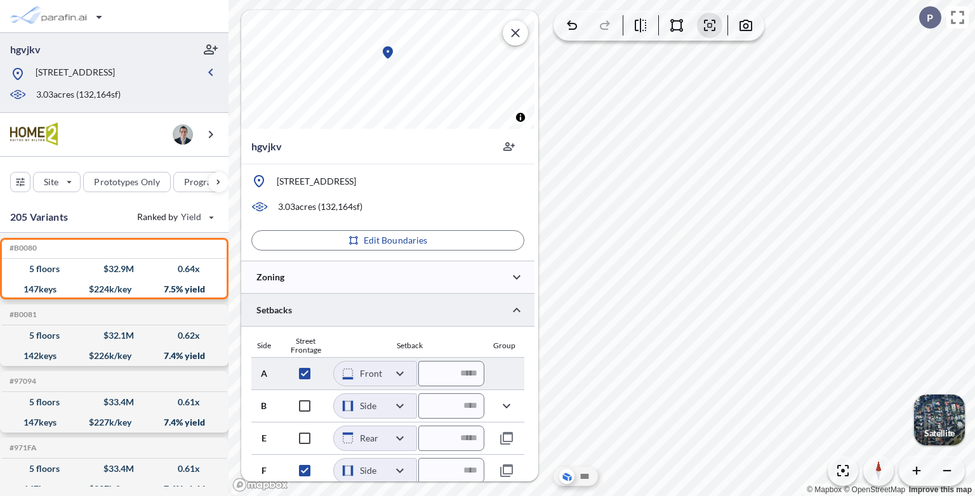
scroll to position [38, 0]
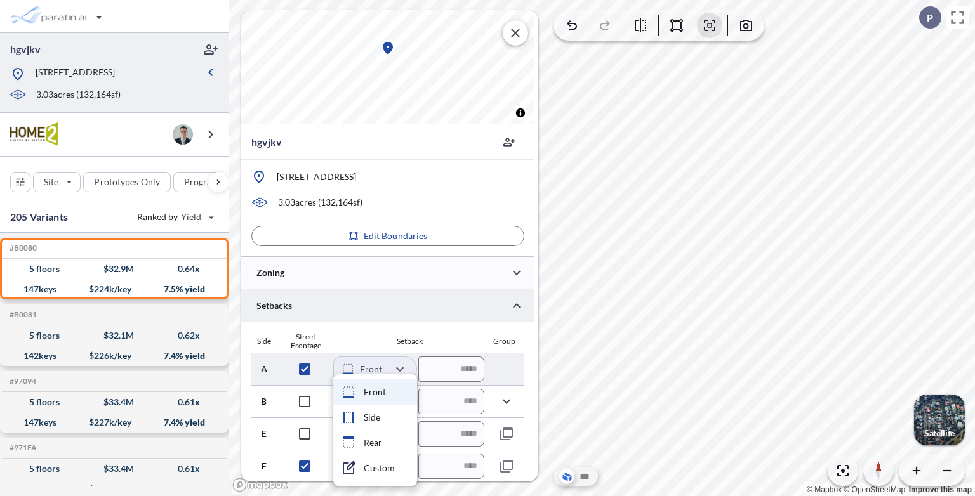
click at [402, 365] on body "hgvjkv [STREET_ADDRESS] 3.03 acres ( 132,164 sf) Site Prototypes Only Program K…" at bounding box center [487, 248] width 975 height 496
click at [402, 365] on div at bounding box center [487, 248] width 975 height 496
click at [402, 365] on body "hgvjkv [STREET_ADDRESS] 3.03 acres ( 132,164 sf) Site Prototypes Only Program K…" at bounding box center [487, 248] width 975 height 496
click at [402, 365] on div at bounding box center [487, 248] width 975 height 496
click at [402, 365] on body "hgvjkv [STREET_ADDRESS] 3.03 acres ( 132,164 sf) Site Prototypes Only Program K…" at bounding box center [487, 248] width 975 height 496
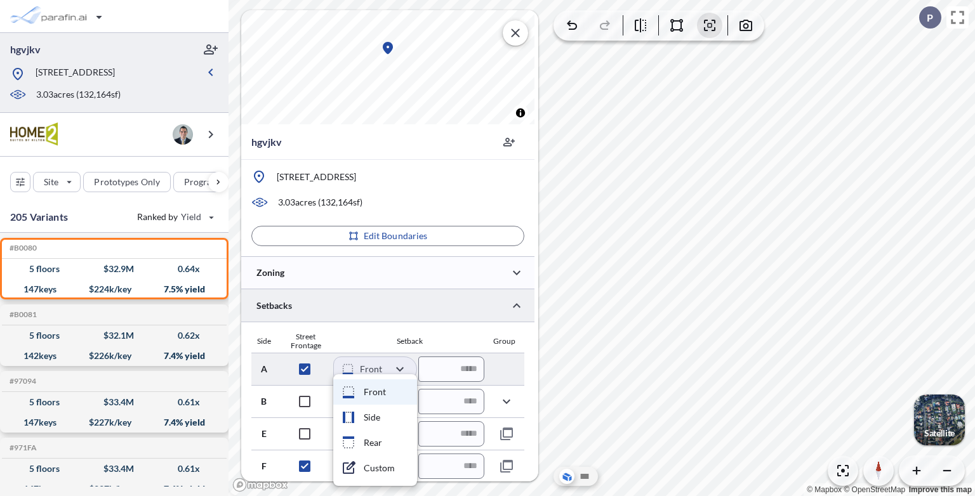
click at [402, 365] on div at bounding box center [487, 248] width 975 height 496
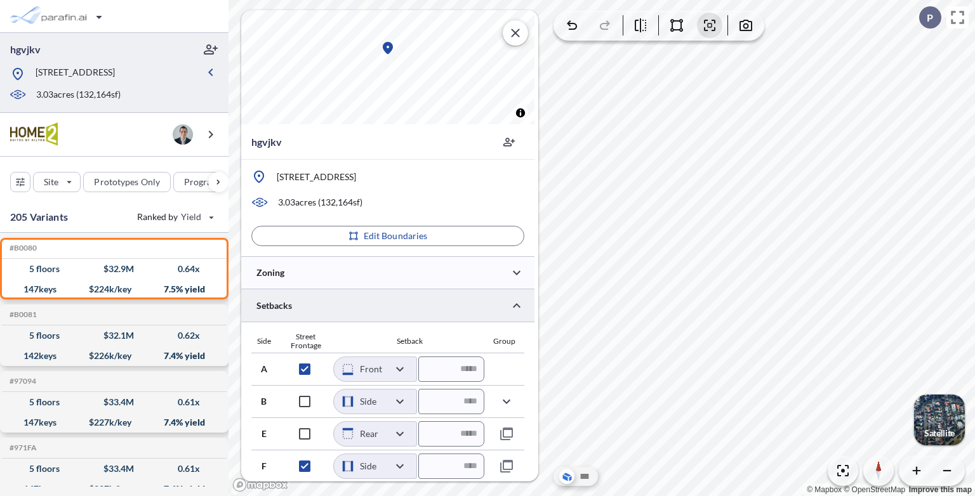
click at [337, 313] on div at bounding box center [387, 305] width 293 height 32
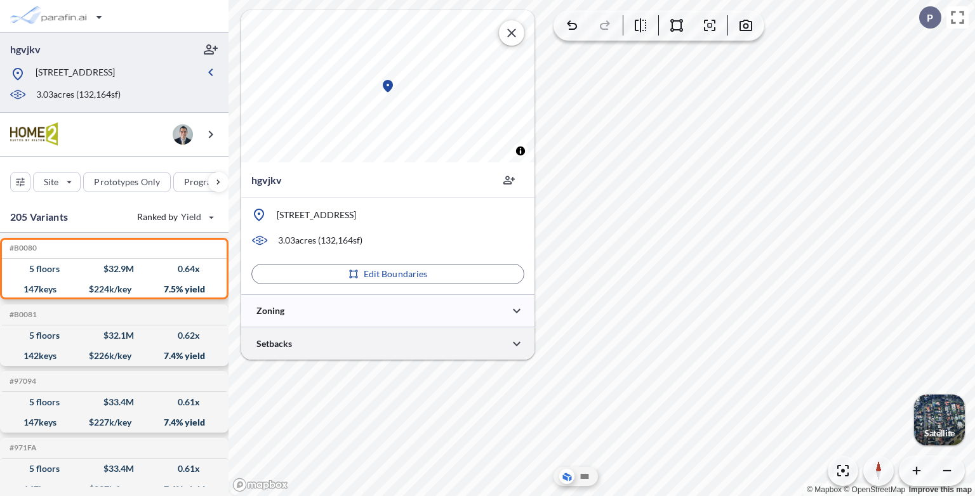
scroll to position [0, 0]
click at [520, 346] on icon "button" at bounding box center [516, 343] width 15 height 15
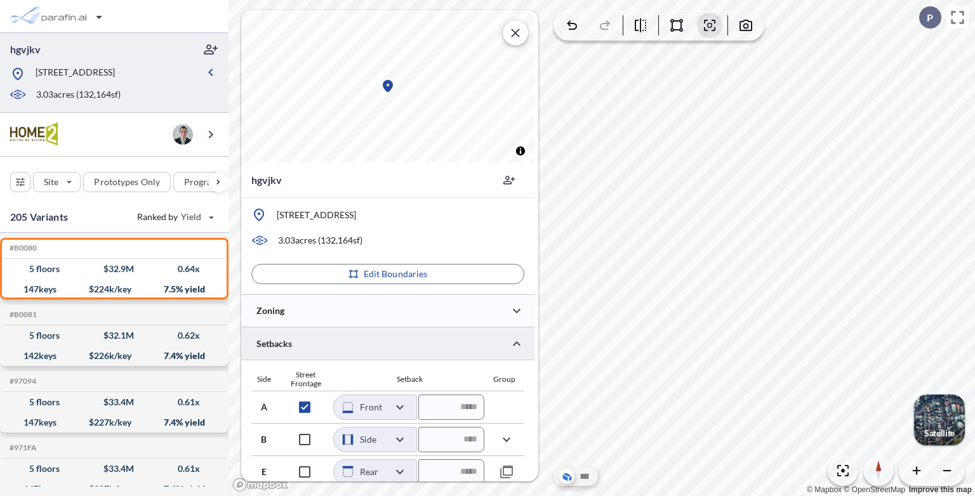
scroll to position [38, 0]
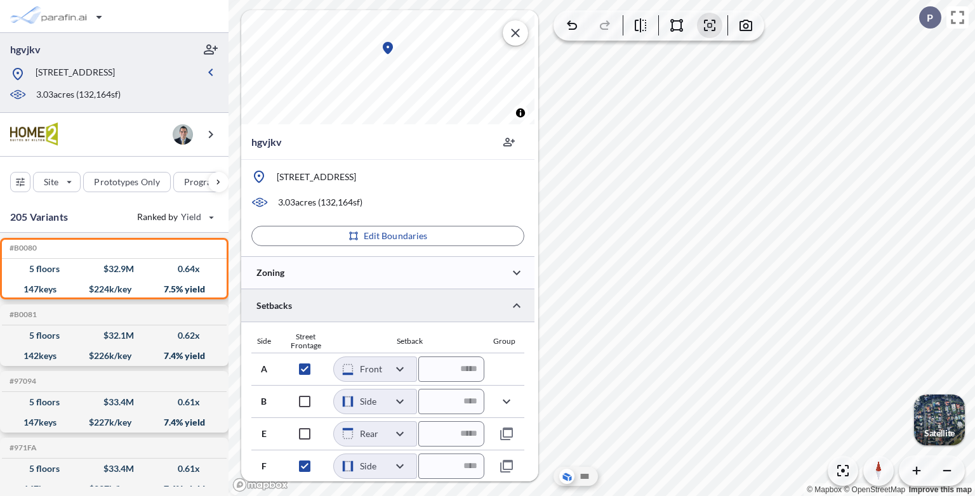
drag, startPoint x: 396, startPoint y: 329, endPoint x: 432, endPoint y: 274, distance: 65.5
click at [353, 275] on div at bounding box center [387, 272] width 293 height 32
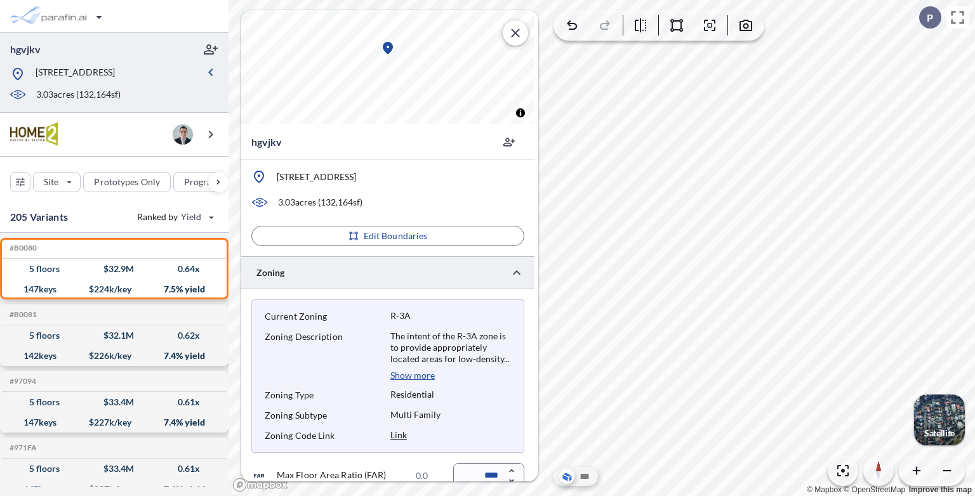
click at [356, 278] on div at bounding box center [387, 272] width 293 height 32
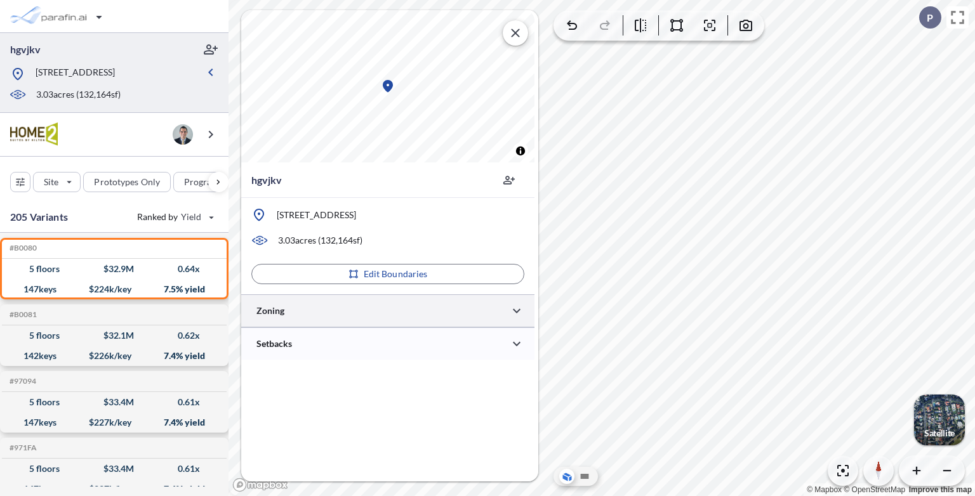
scroll to position [0, 0]
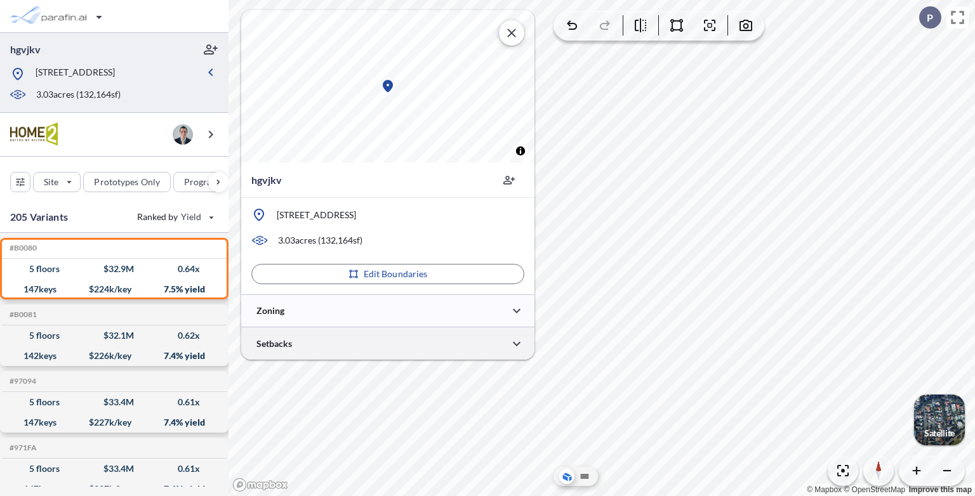
click at [330, 352] on div at bounding box center [387, 343] width 293 height 32
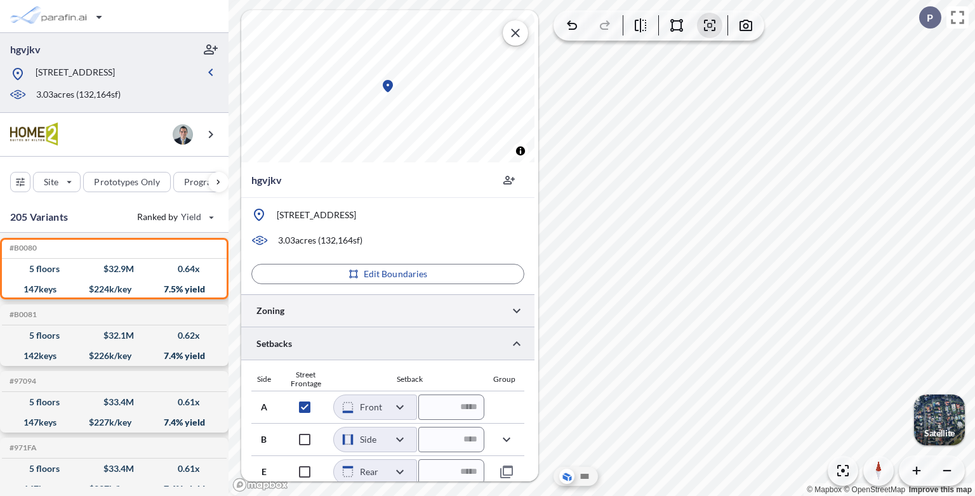
click at [341, 302] on div at bounding box center [387, 310] width 293 height 32
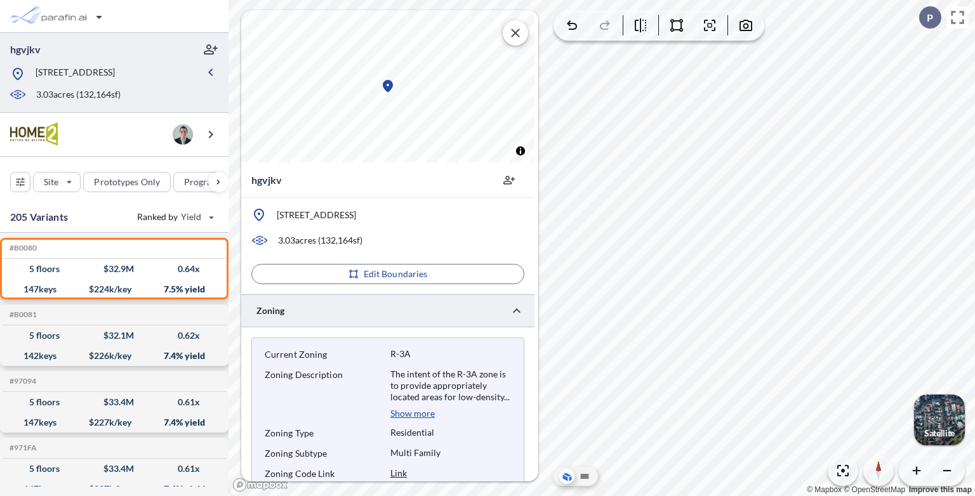
click at [341, 306] on div at bounding box center [387, 310] width 293 height 32
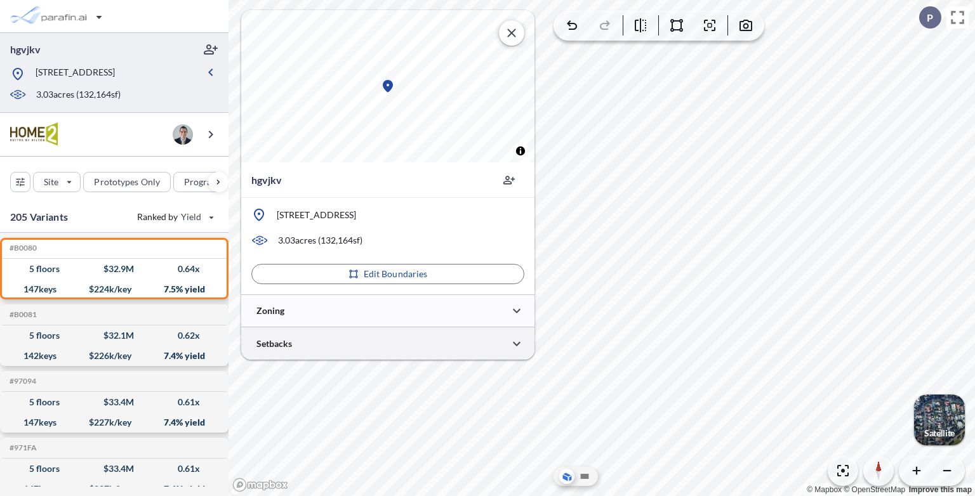
click at [341, 348] on div at bounding box center [387, 343] width 293 height 32
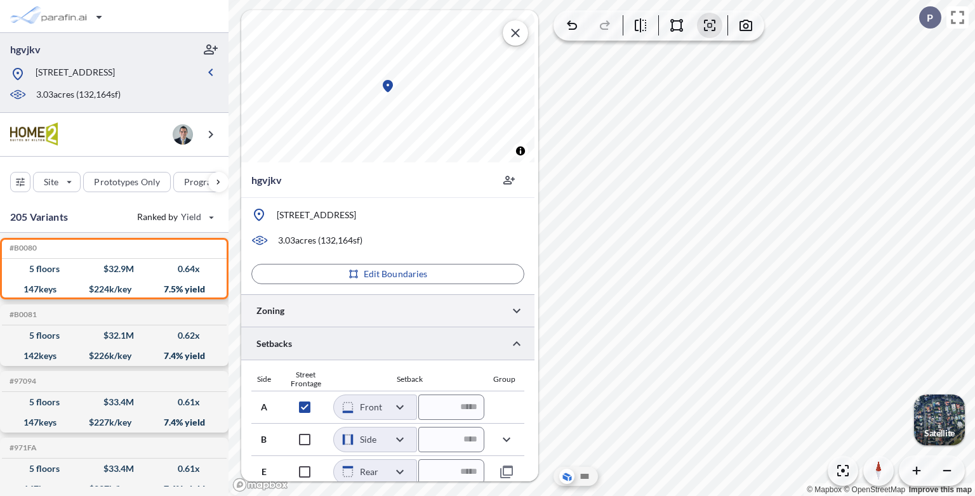
click at [341, 315] on div at bounding box center [387, 310] width 293 height 32
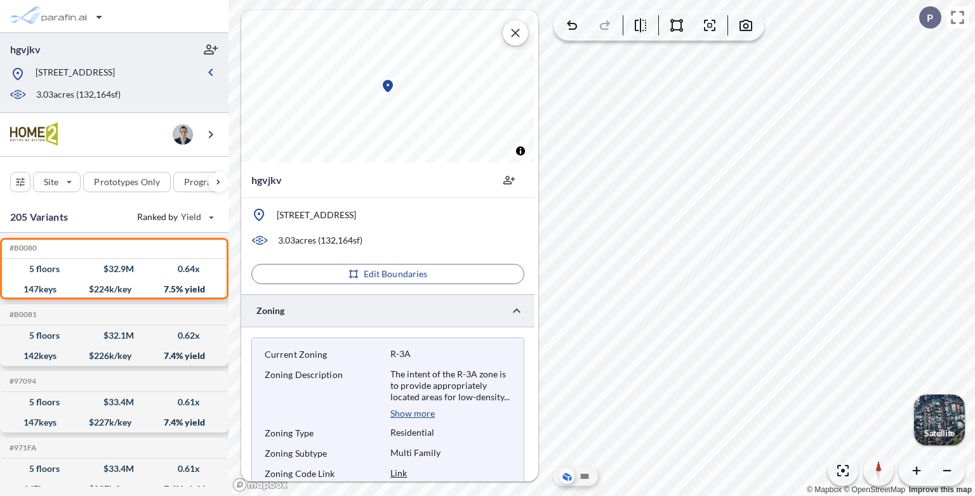
click at [342, 308] on div at bounding box center [387, 310] width 293 height 32
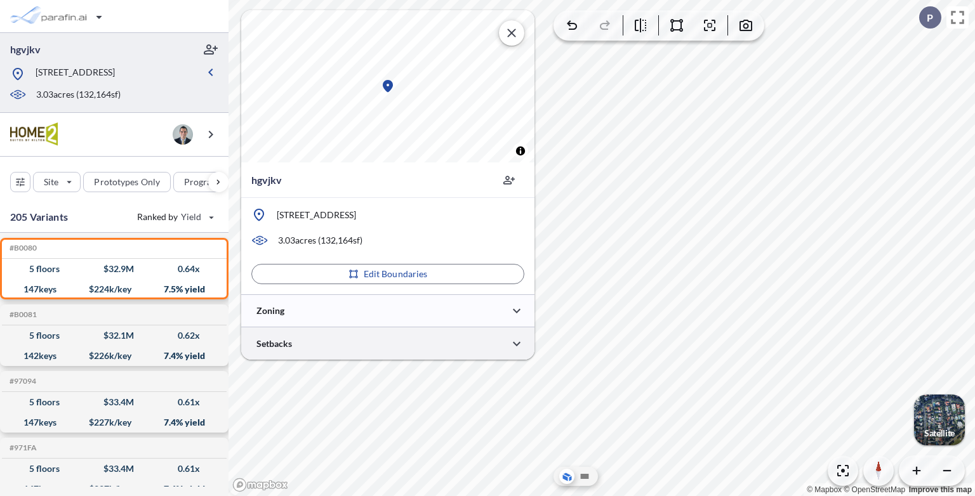
click at [342, 343] on div at bounding box center [387, 343] width 293 height 32
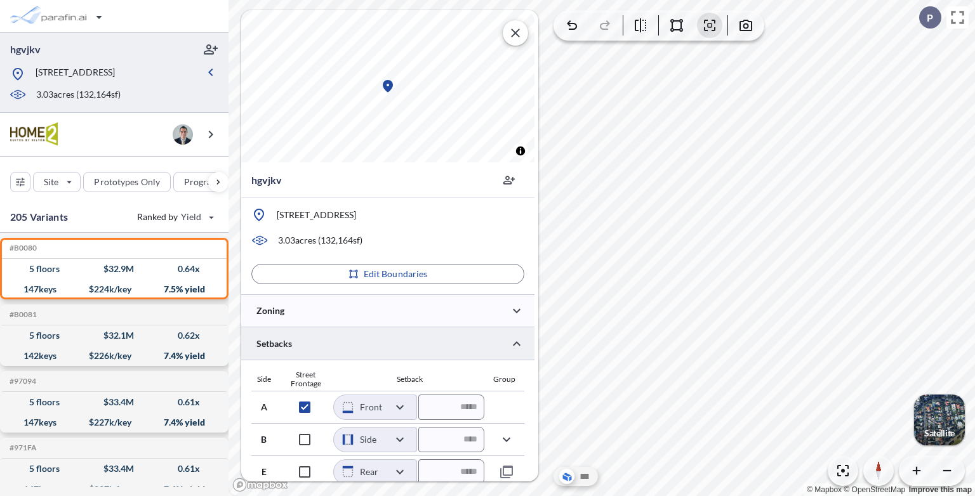
scroll to position [38, 0]
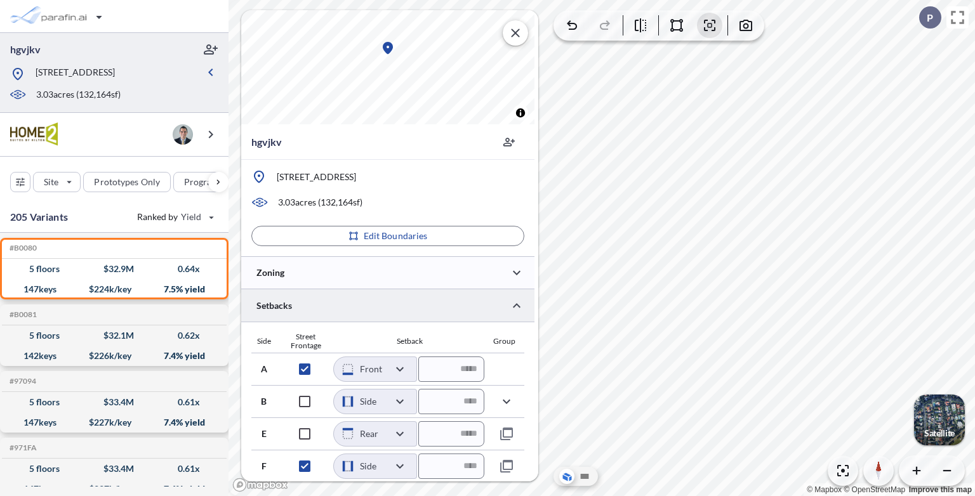
click at [341, 308] on div at bounding box center [387, 305] width 293 height 32
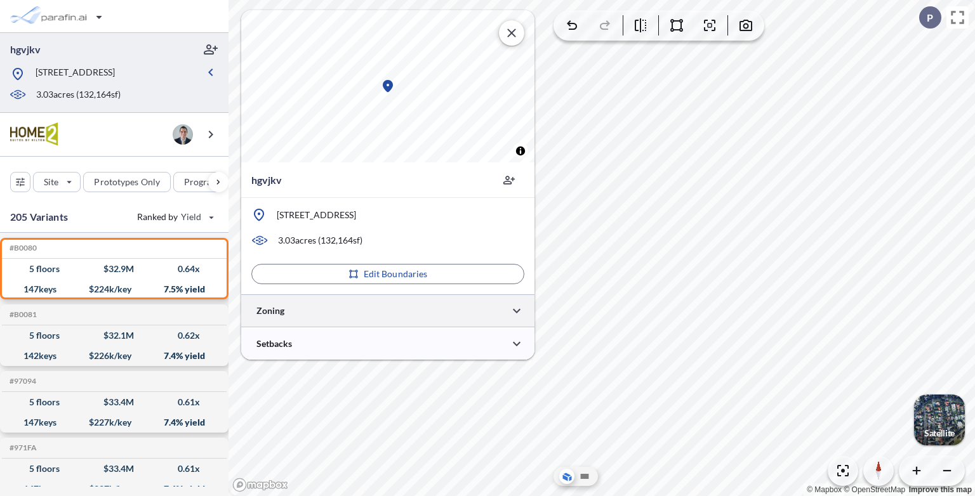
scroll to position [0, 0]
click at [370, 346] on div at bounding box center [387, 343] width 293 height 32
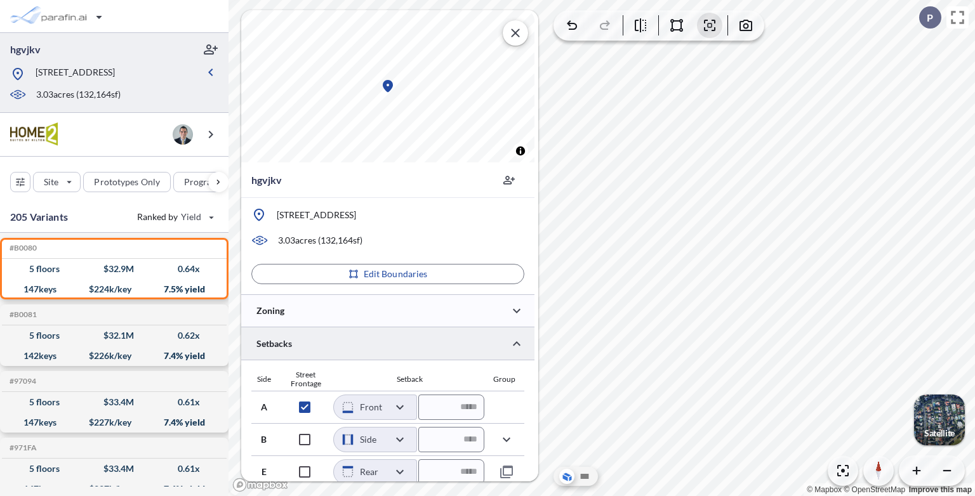
scroll to position [38, 0]
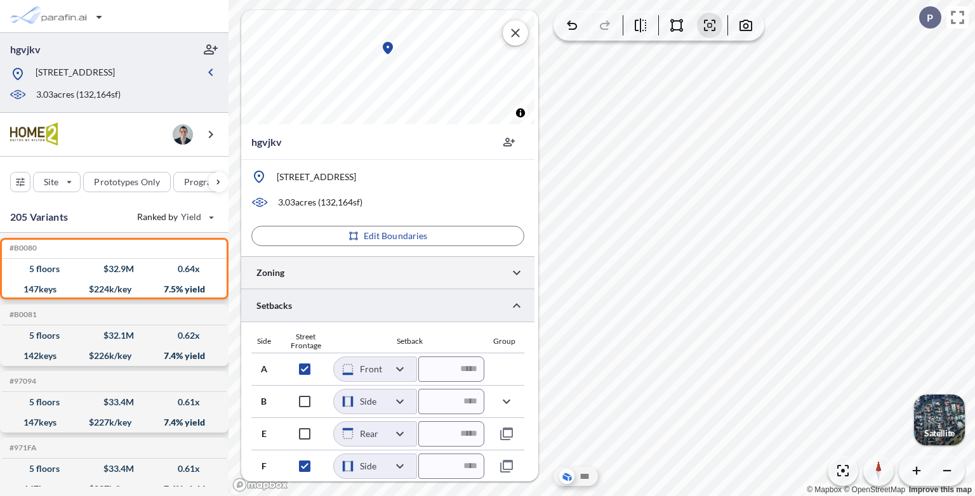
click at [428, 268] on div at bounding box center [387, 272] width 293 height 32
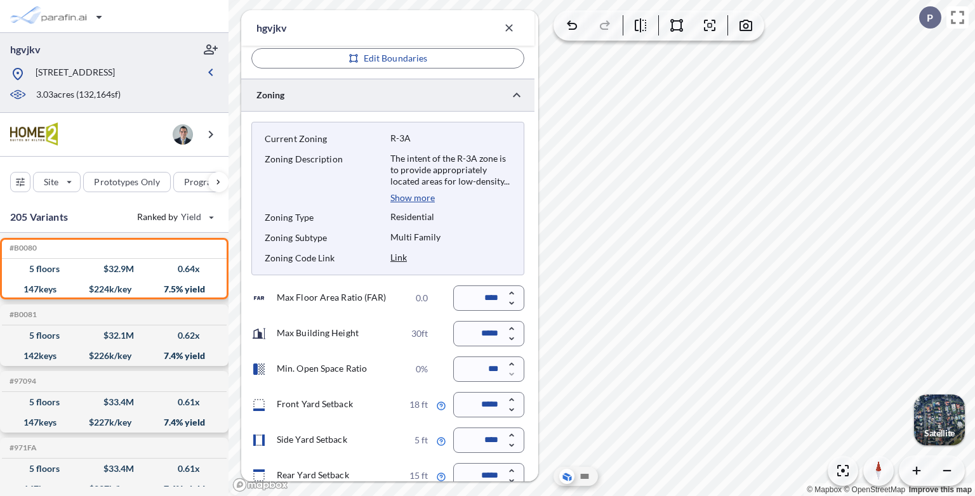
scroll to position [299, 0]
